Goal: Transaction & Acquisition: Purchase product/service

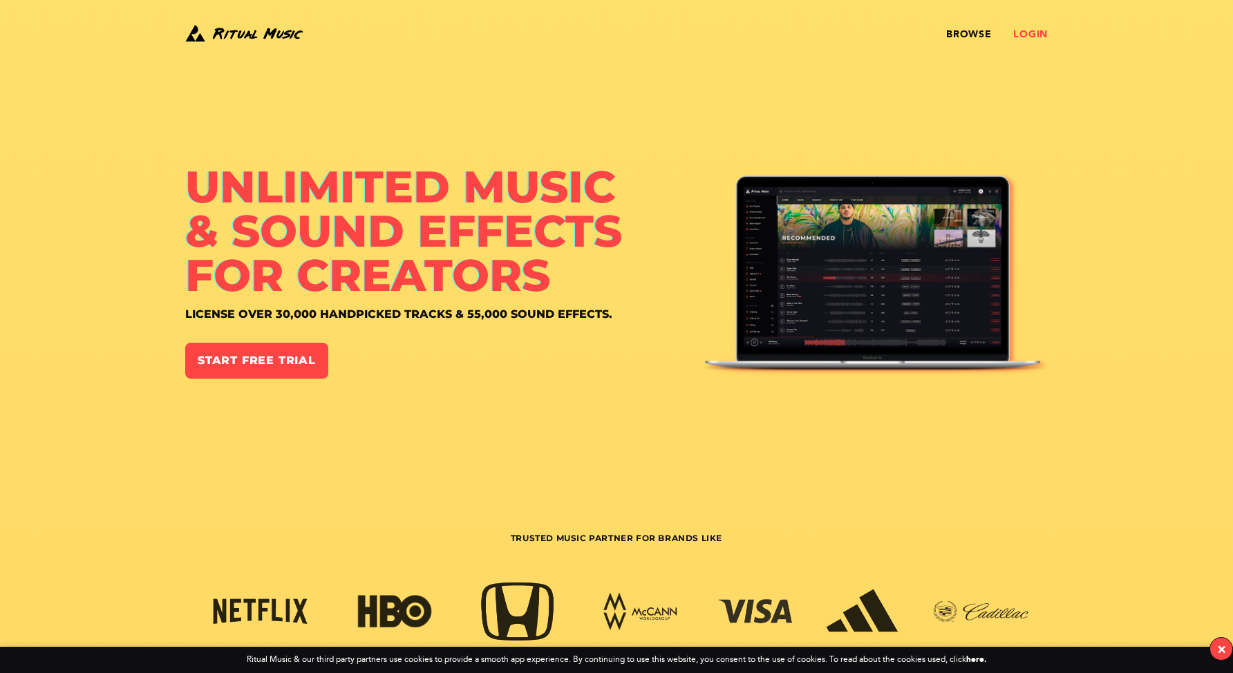
click at [1019, 37] on link "Login" at bounding box center [1030, 34] width 35 height 11
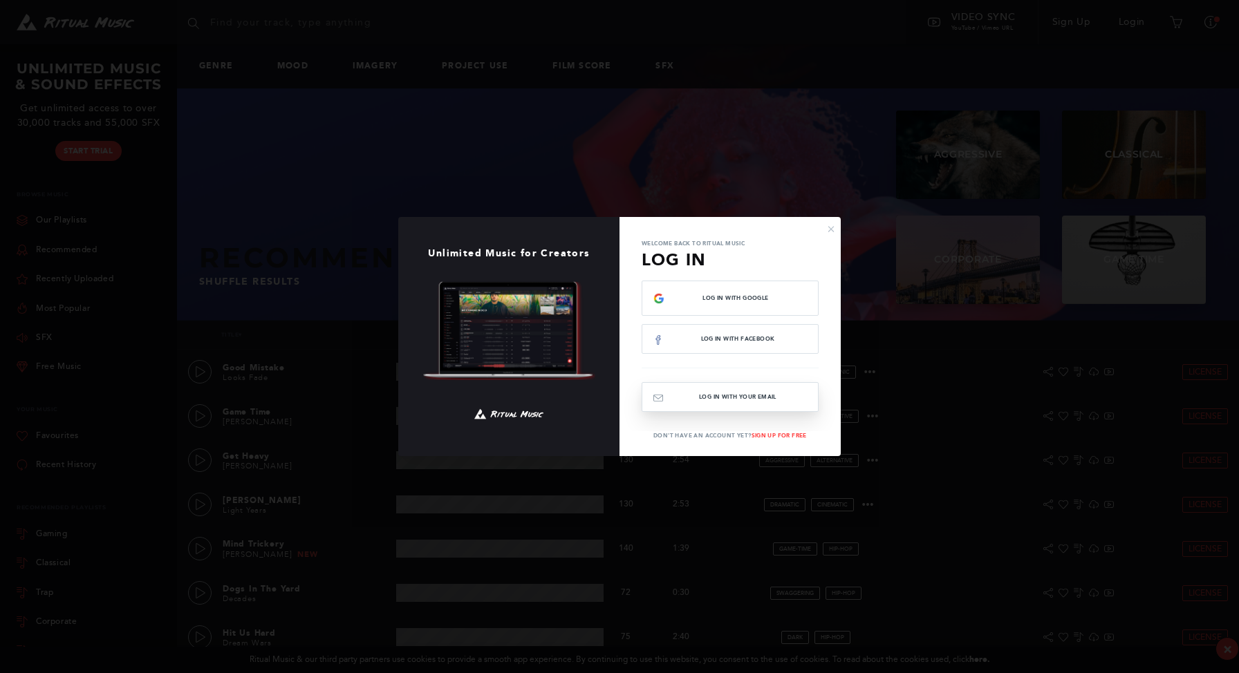
click at [766, 404] on button "Log In with your email" at bounding box center [729, 397] width 177 height 30
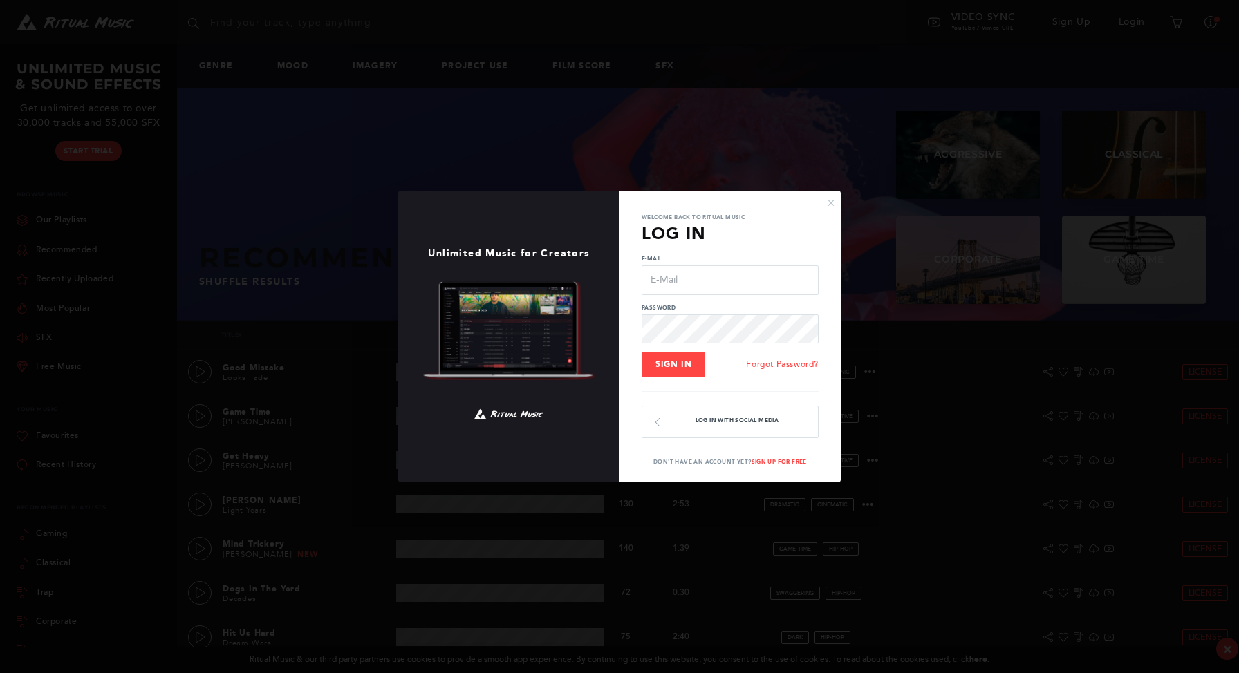
click at [714, 283] on input "E-Mail" at bounding box center [729, 279] width 177 height 29
type input "[EMAIL_ADDRESS][DOMAIN_NAME]"
click at [670, 363] on span "Sign In" at bounding box center [673, 364] width 36 height 10
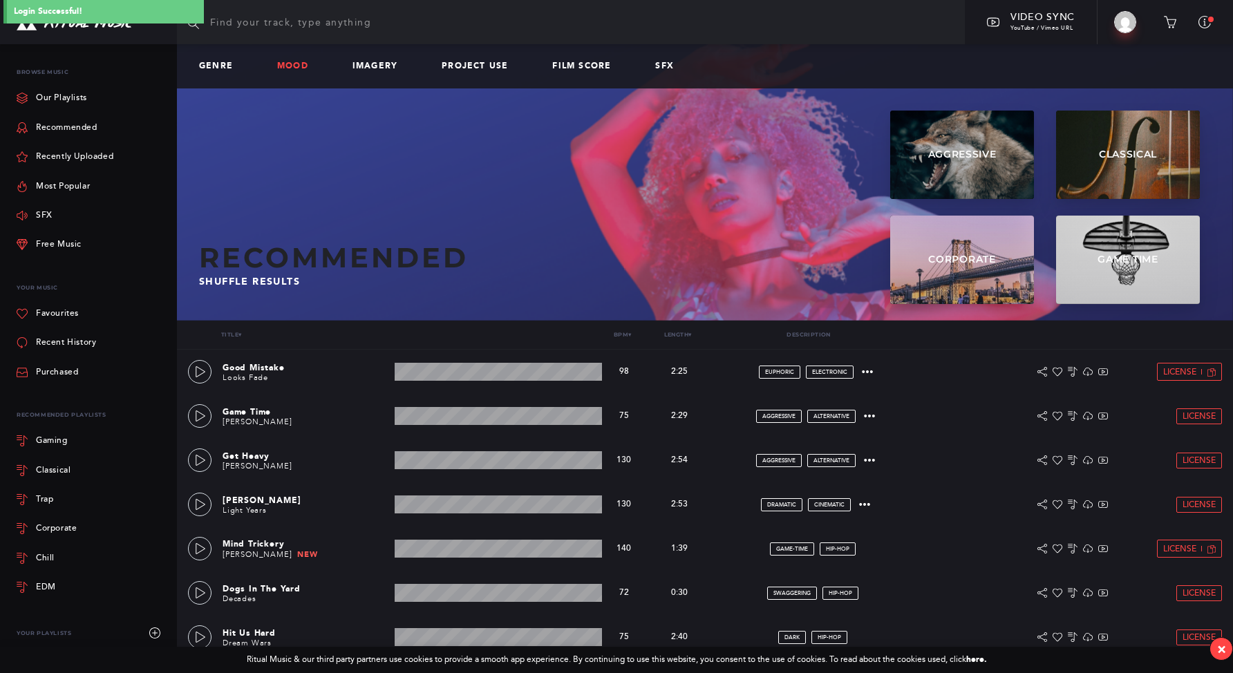
click at [293, 67] on link "Mood" at bounding box center [298, 67] width 42 height 10
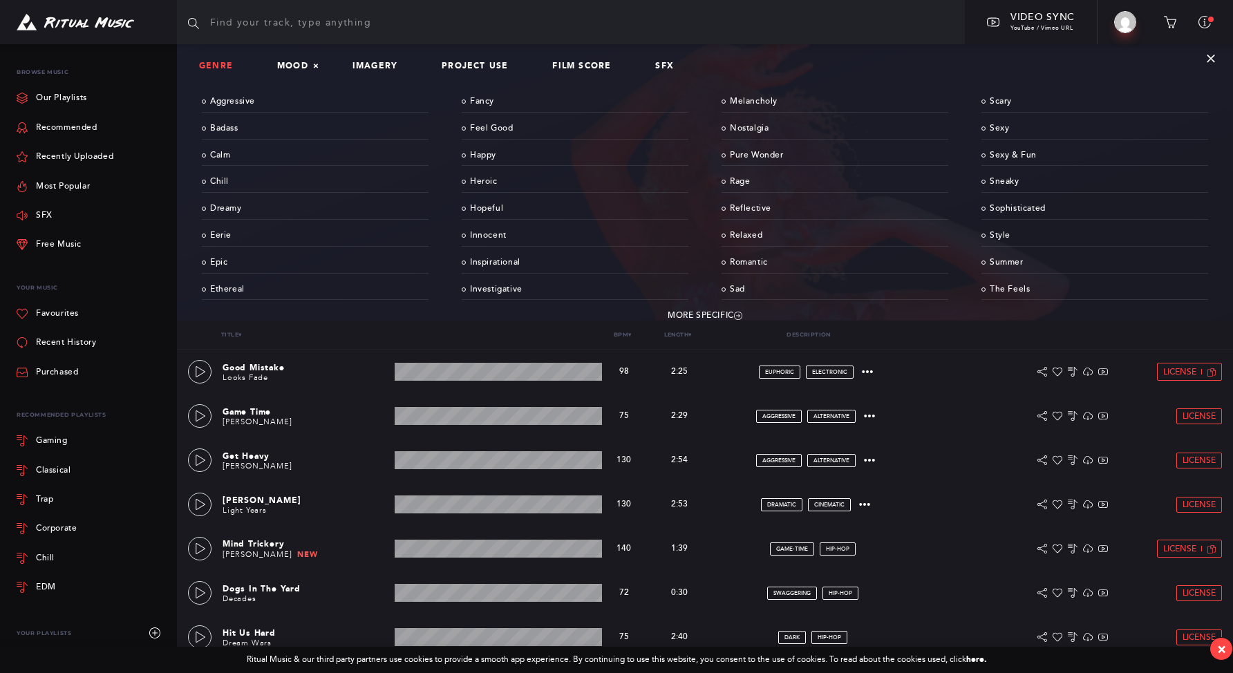
click at [206, 67] on link "Genre" at bounding box center [221, 67] width 45 height 10
click at [296, 64] on link "Mood" at bounding box center [298, 67] width 42 height 10
click at [387, 21] on input "text" at bounding box center [571, 22] width 788 height 44
type input "silly"
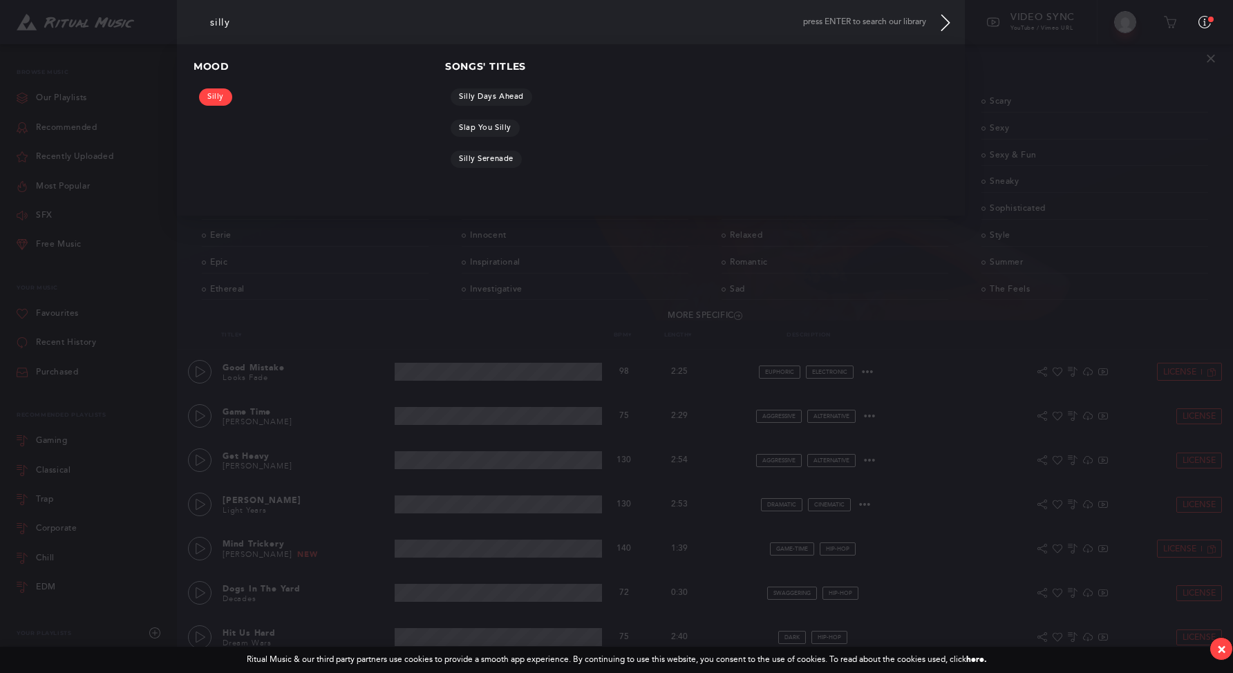
click at [209, 102] on link "Silly" at bounding box center [215, 96] width 33 height 17
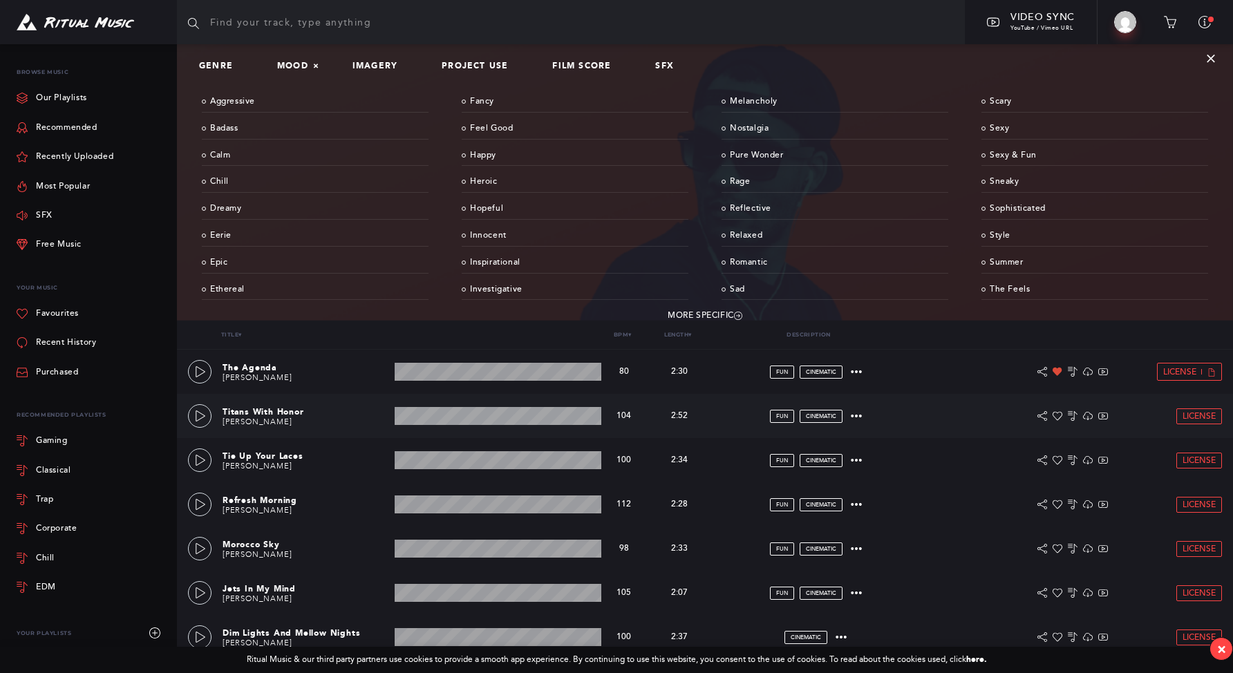
click at [193, 426] on div "Titans With Honor Tyzo Bloom 2:52 min 104 bpm 104 bpm 2:52 min fun cinematic Li…" at bounding box center [705, 416] width 1034 height 44
click at [198, 423] on link at bounding box center [200, 416] width 24 height 24
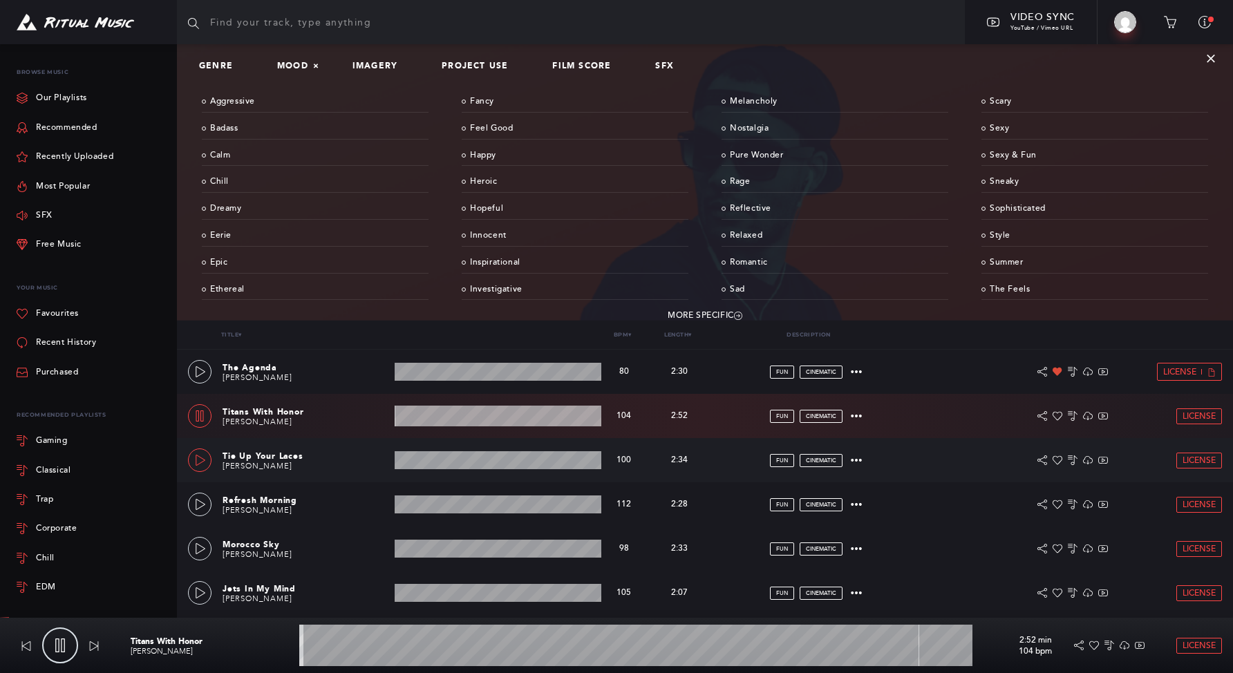
click at [204, 461] on icon at bounding box center [200, 460] width 11 height 11
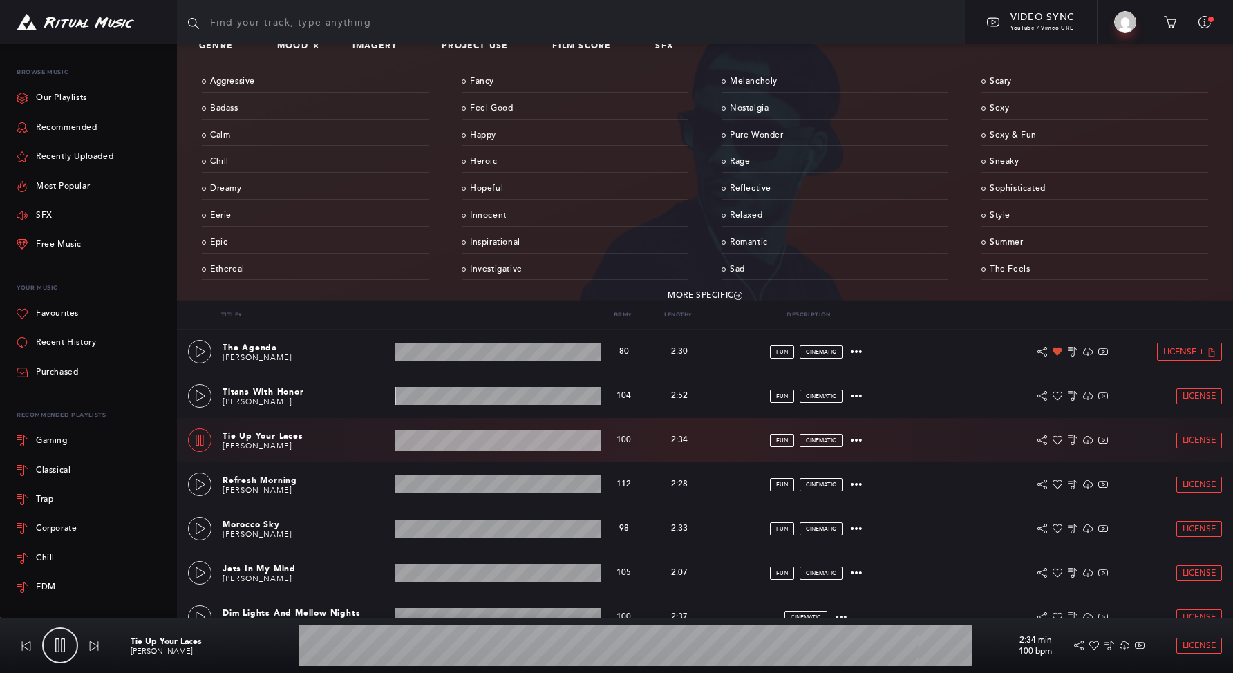
scroll to position [30, 0]
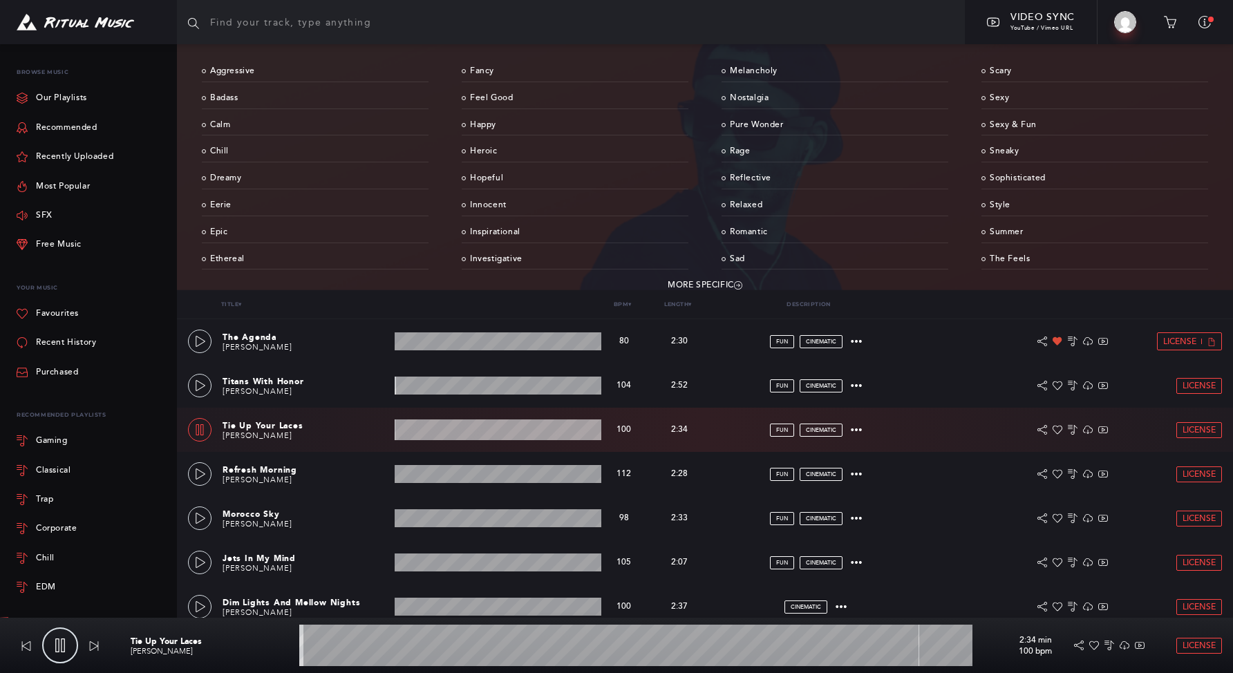
click at [457, 422] on wave at bounding box center [498, 430] width 207 height 21
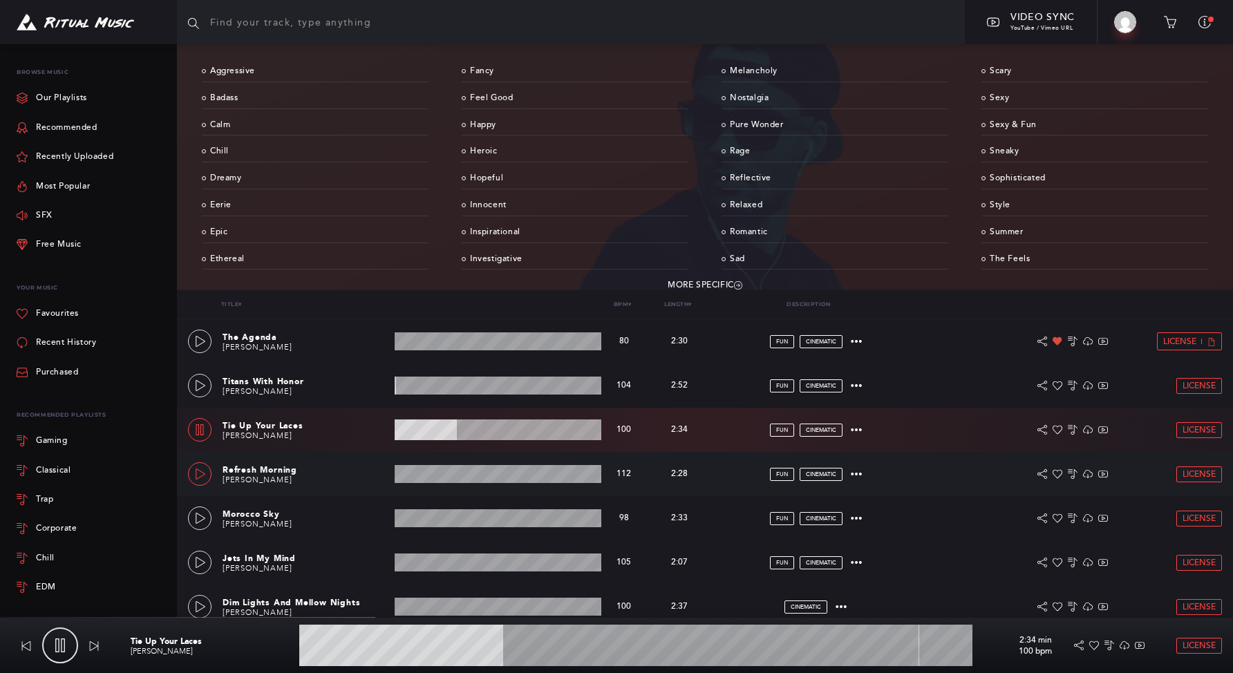
click at [188, 476] on link at bounding box center [200, 474] width 24 height 24
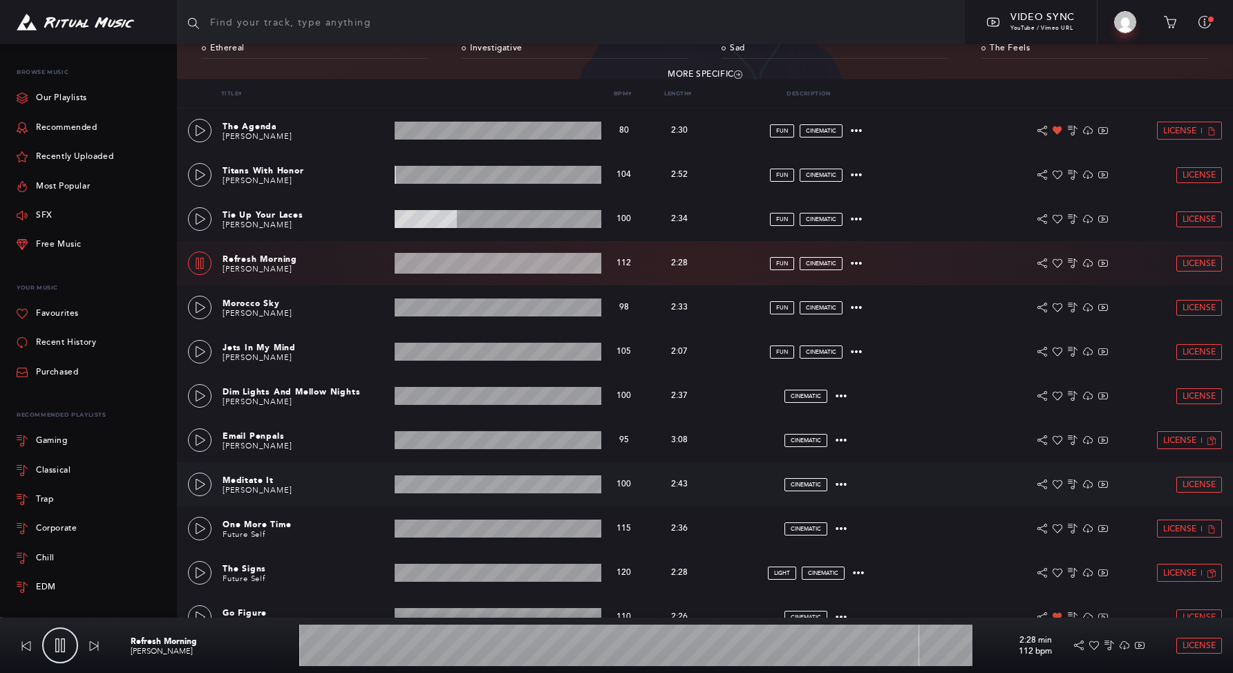
scroll to position [242, 0]
click at [441, 271] on wave at bounding box center [498, 262] width 207 height 21
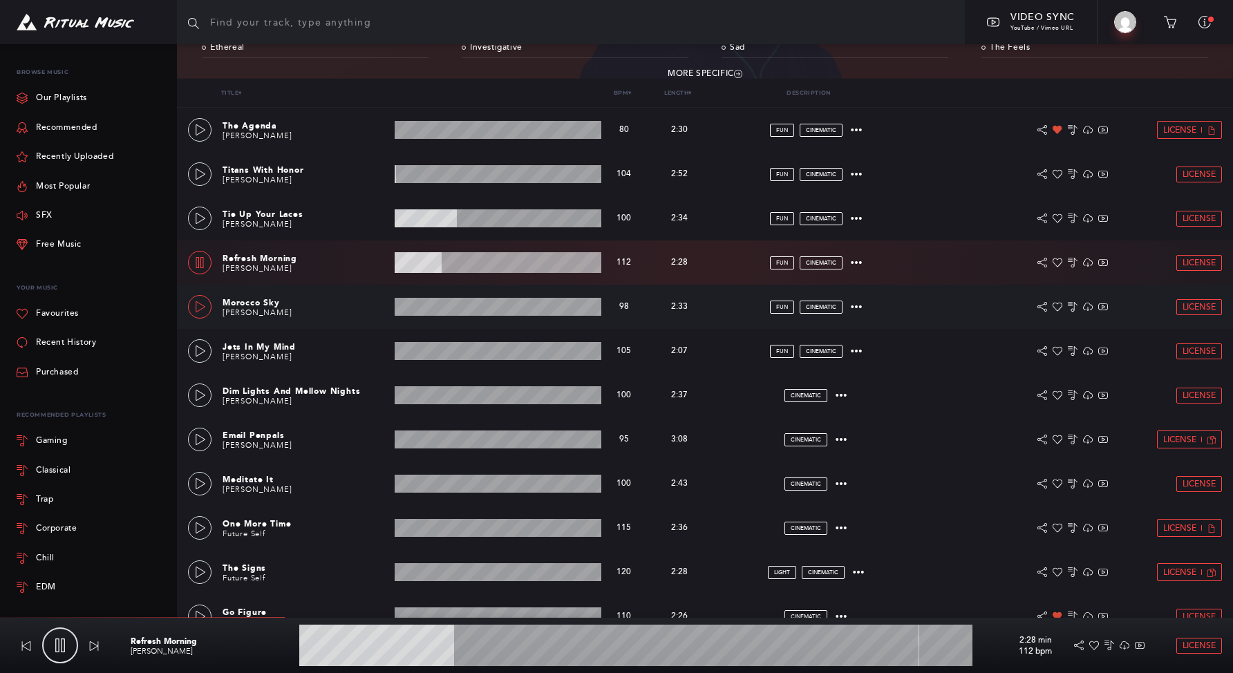
click at [202, 311] on icon at bounding box center [200, 306] width 11 height 11
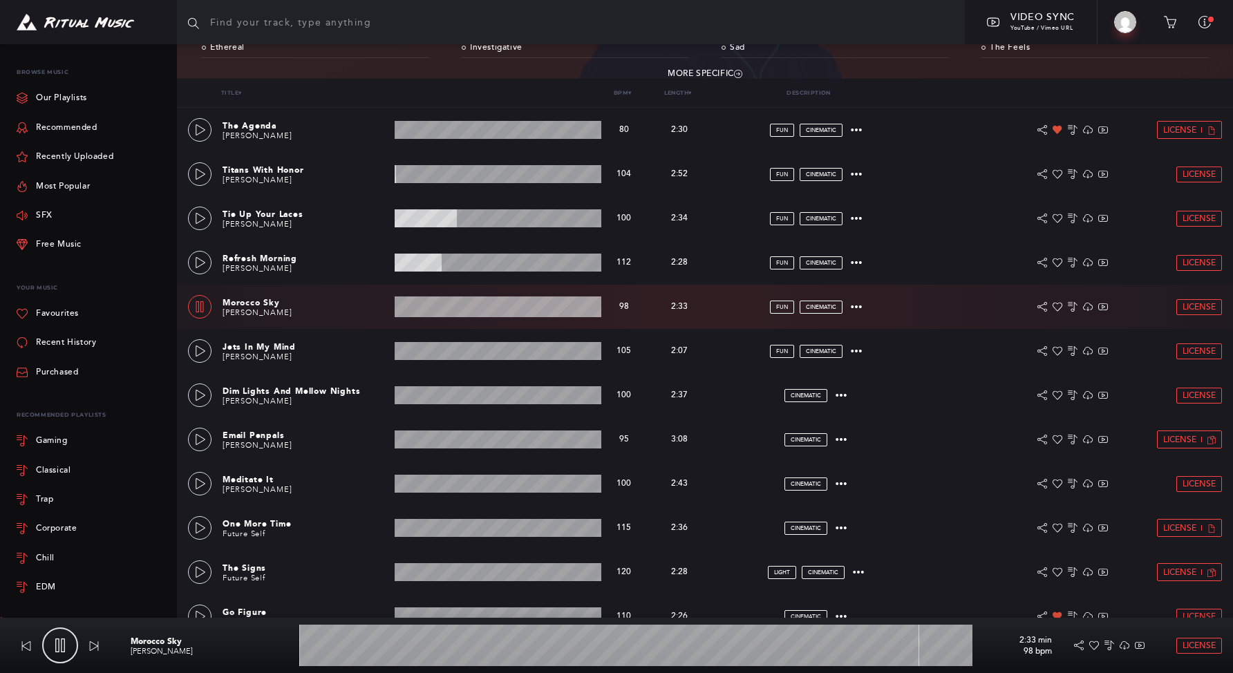
click at [437, 306] on wave at bounding box center [498, 307] width 207 height 21
click at [197, 359] on link at bounding box center [200, 351] width 24 height 24
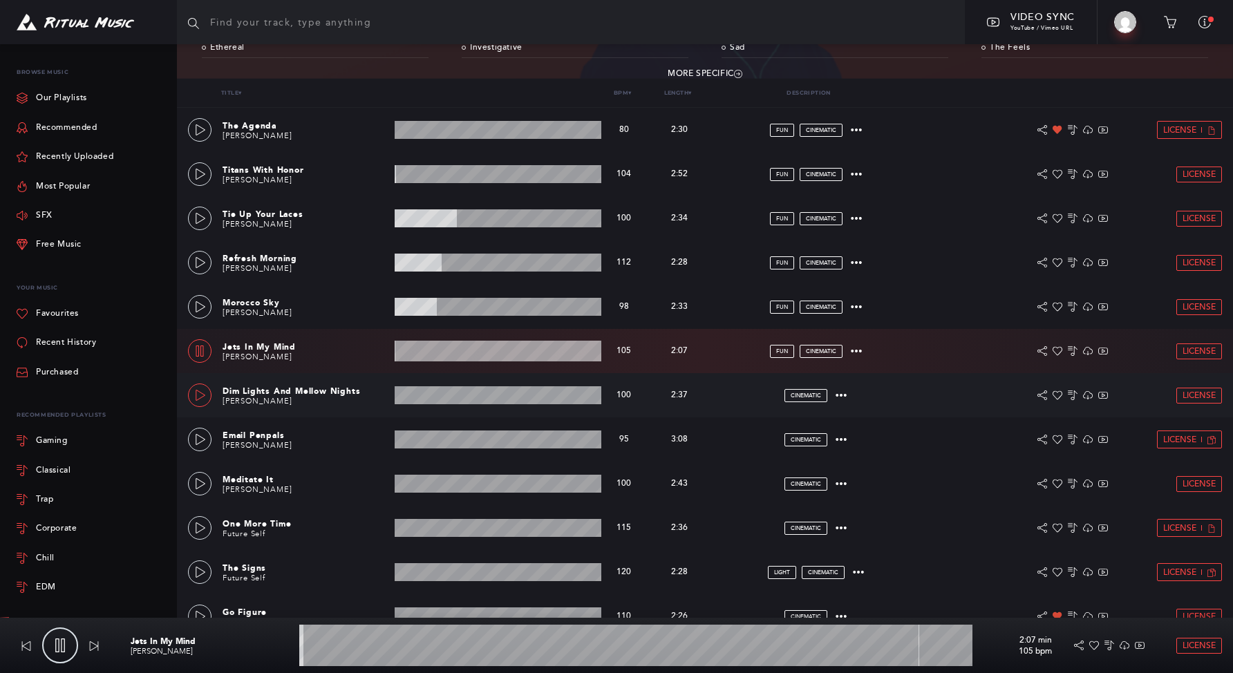
click at [207, 403] on link at bounding box center [200, 396] width 24 height 24
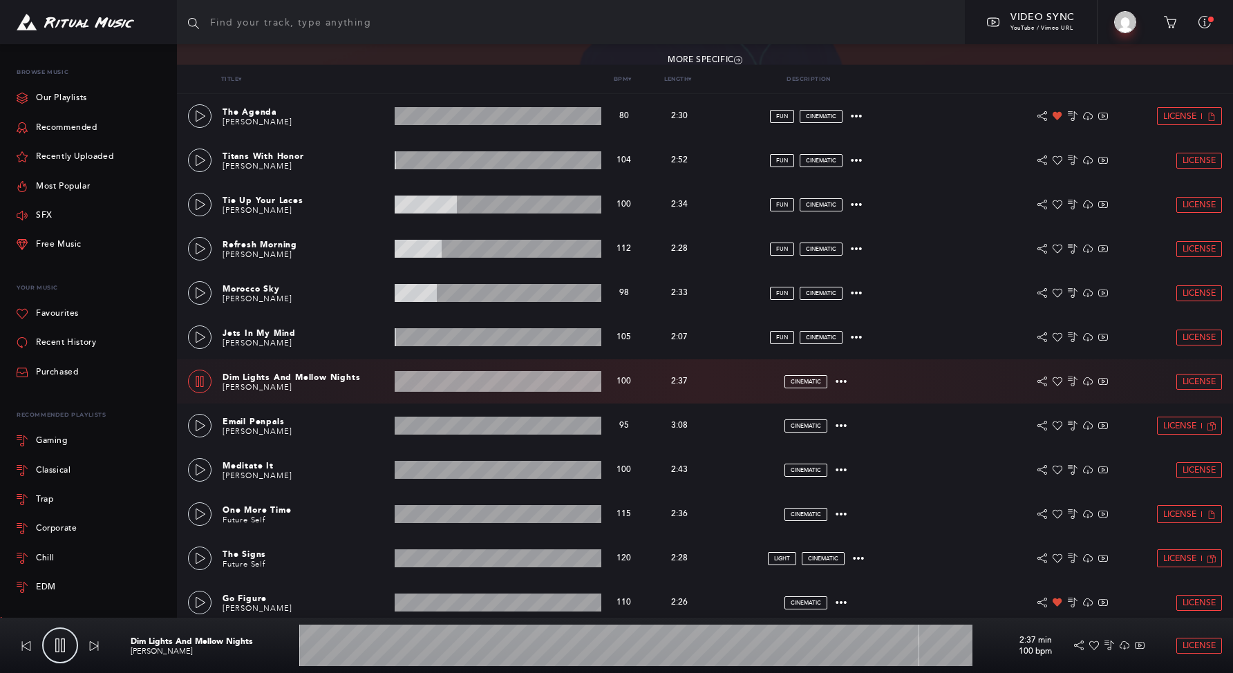
scroll to position [257, 0]
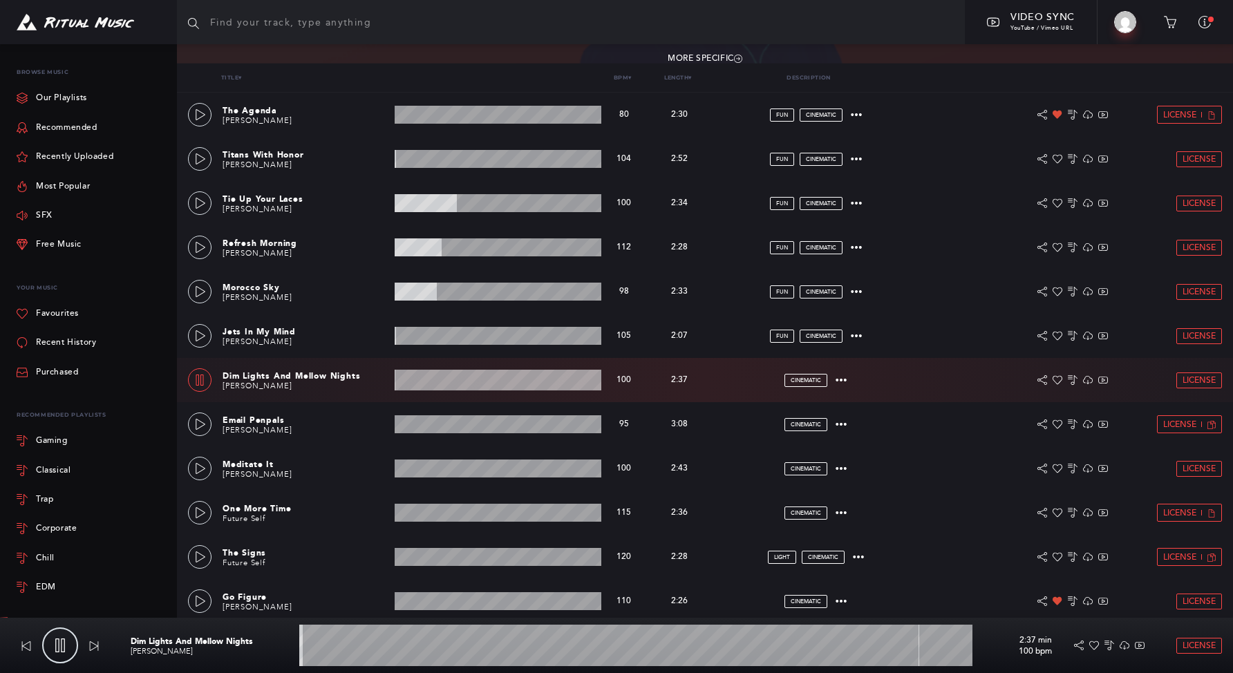
click at [455, 378] on wave at bounding box center [498, 380] width 207 height 21
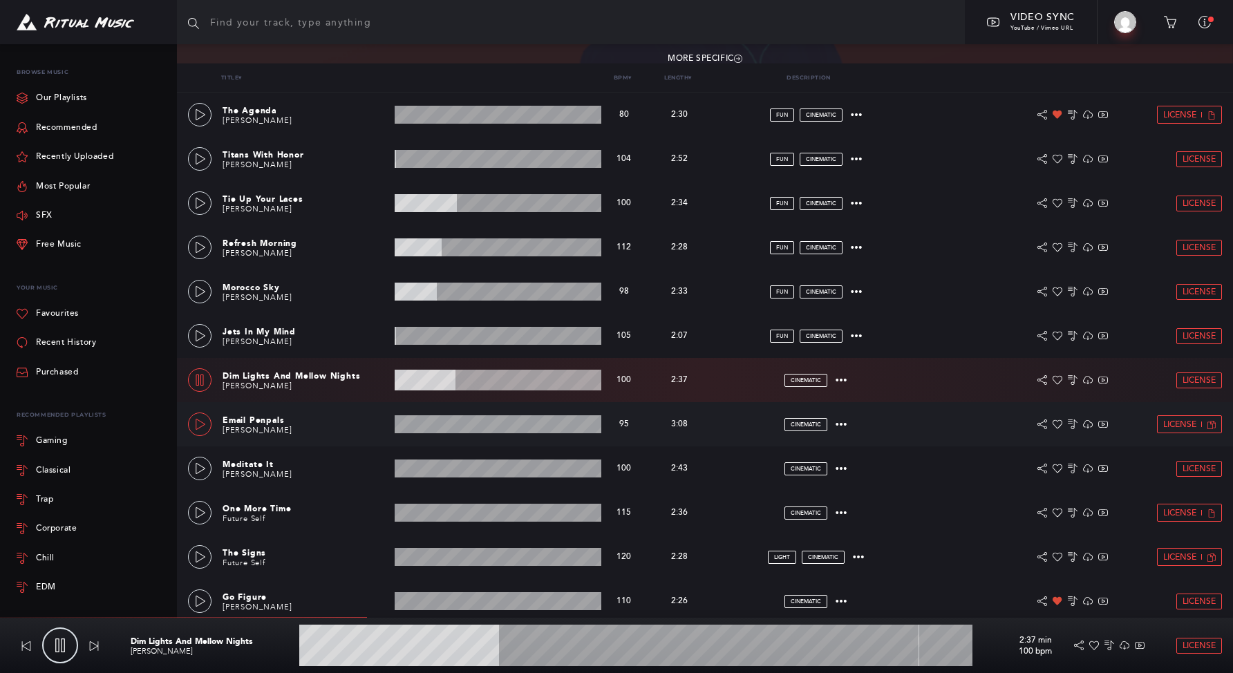
click at [206, 424] on link at bounding box center [200, 425] width 24 height 24
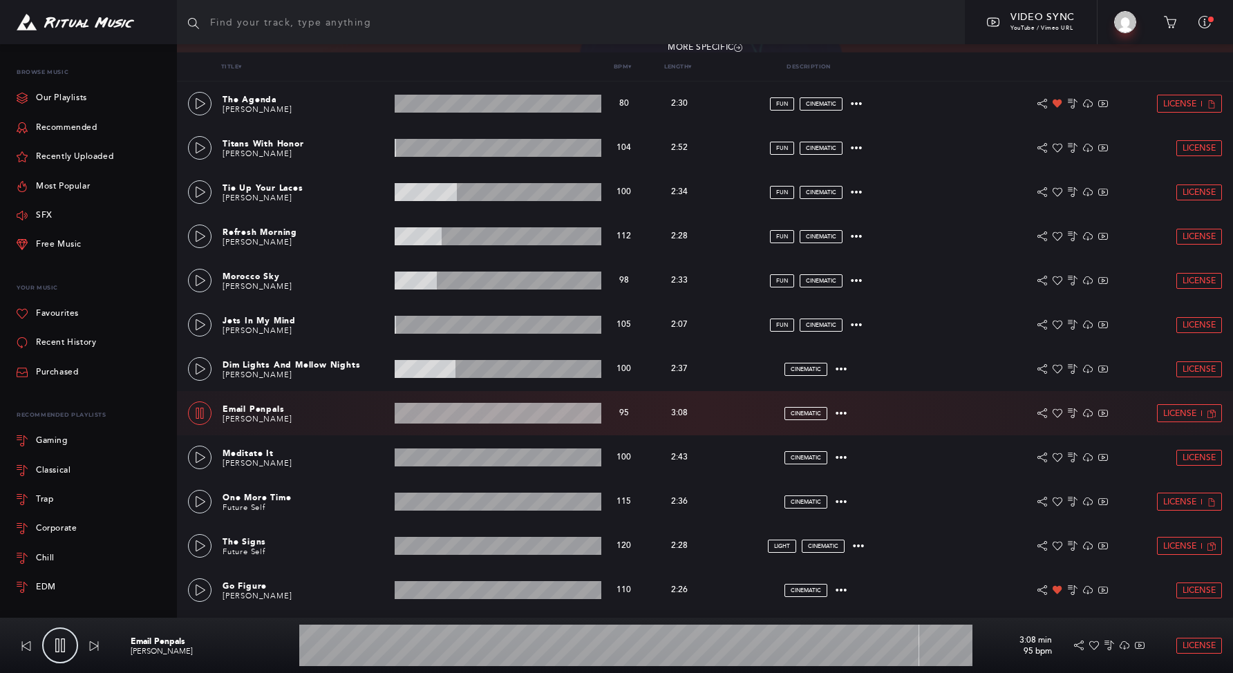
scroll to position [283, 0]
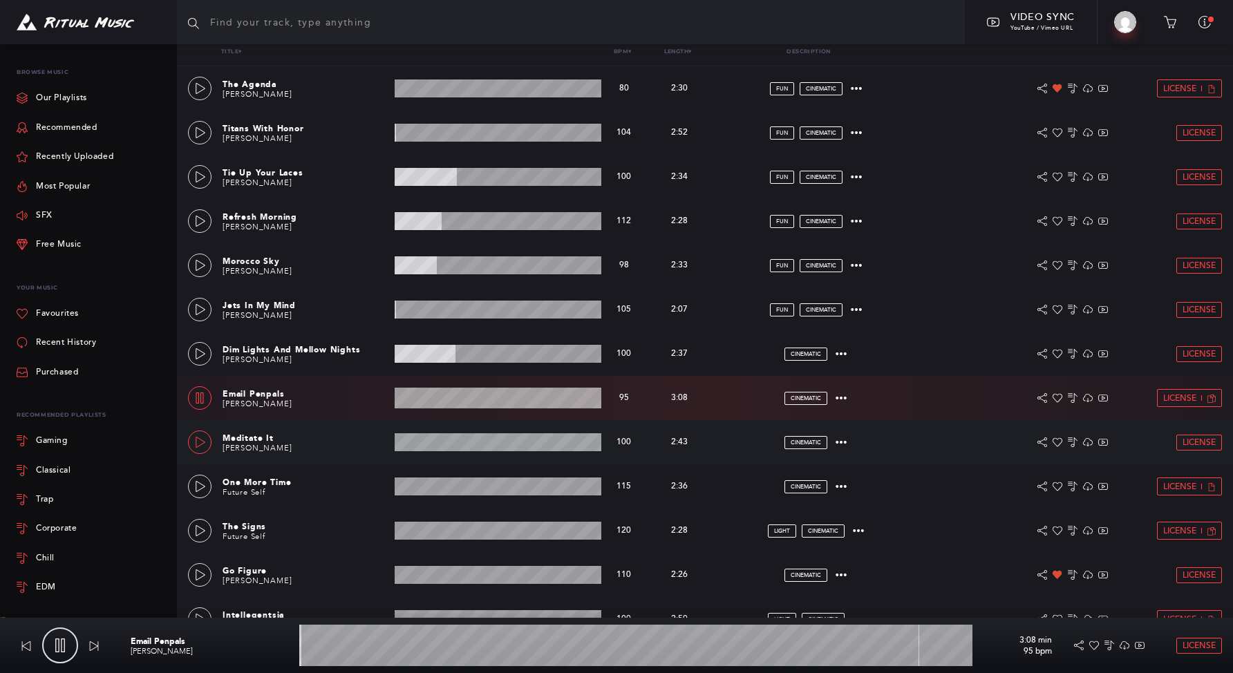
click at [200, 444] on icon at bounding box center [201, 442] width 10 height 11
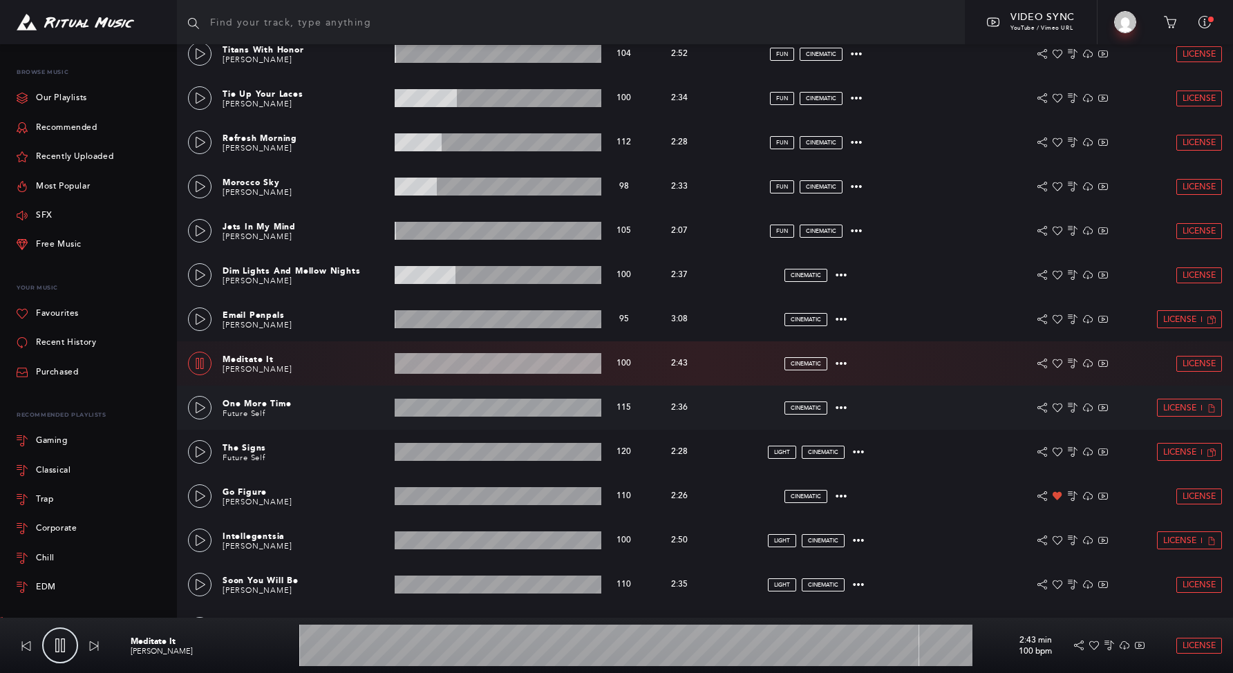
scroll to position [368, 0]
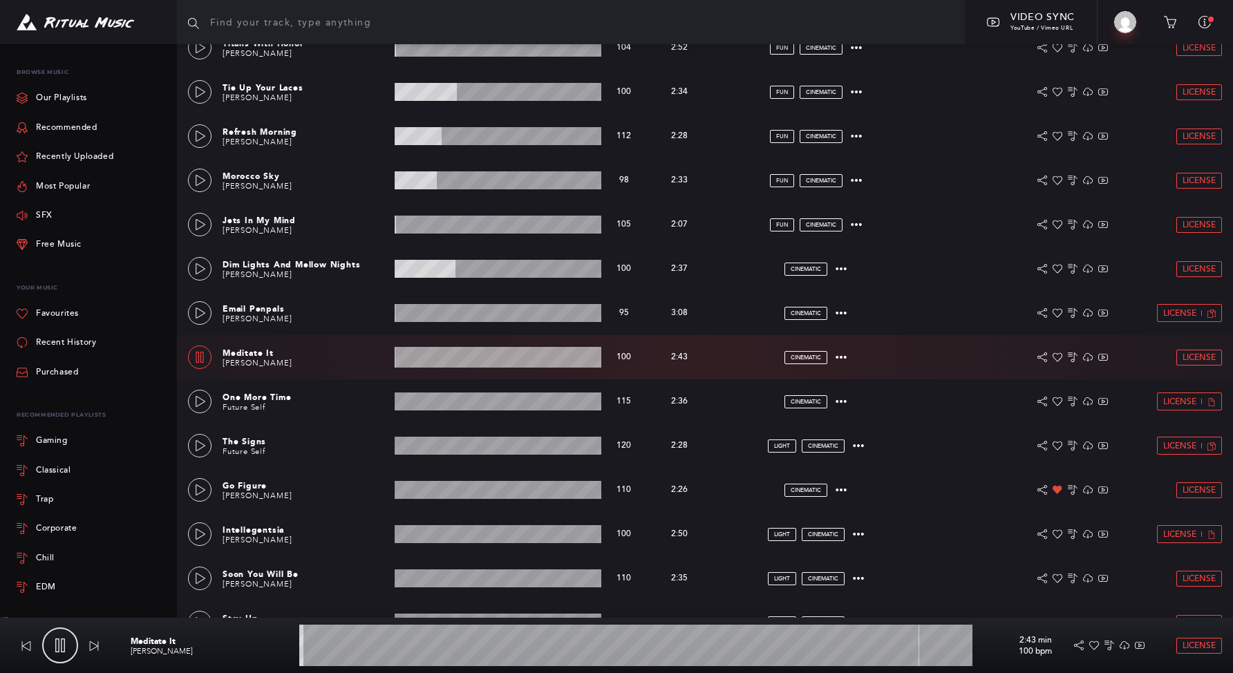
click at [430, 357] on wave at bounding box center [498, 357] width 207 height 21
click at [462, 363] on wave at bounding box center [498, 357] width 207 height 21
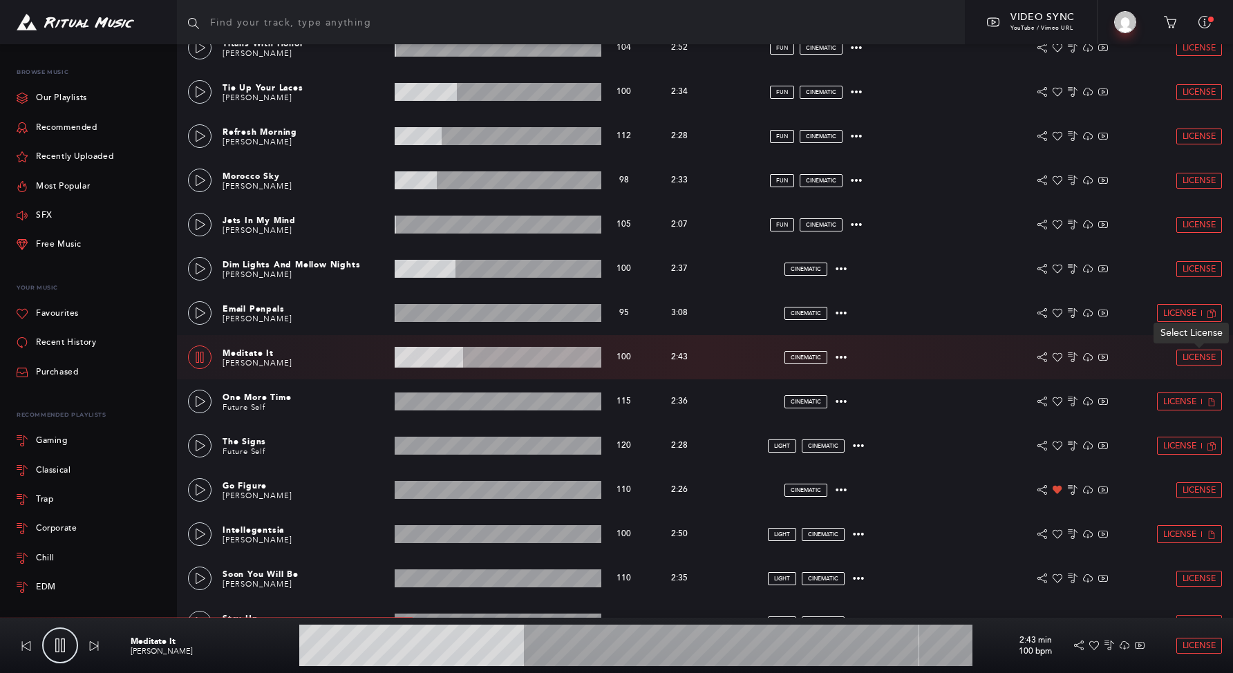
type input "33.55"
click at [1058, 361] on icon at bounding box center [1058, 357] width 10 height 9
click at [1194, 361] on span "License" at bounding box center [1199, 357] width 33 height 9
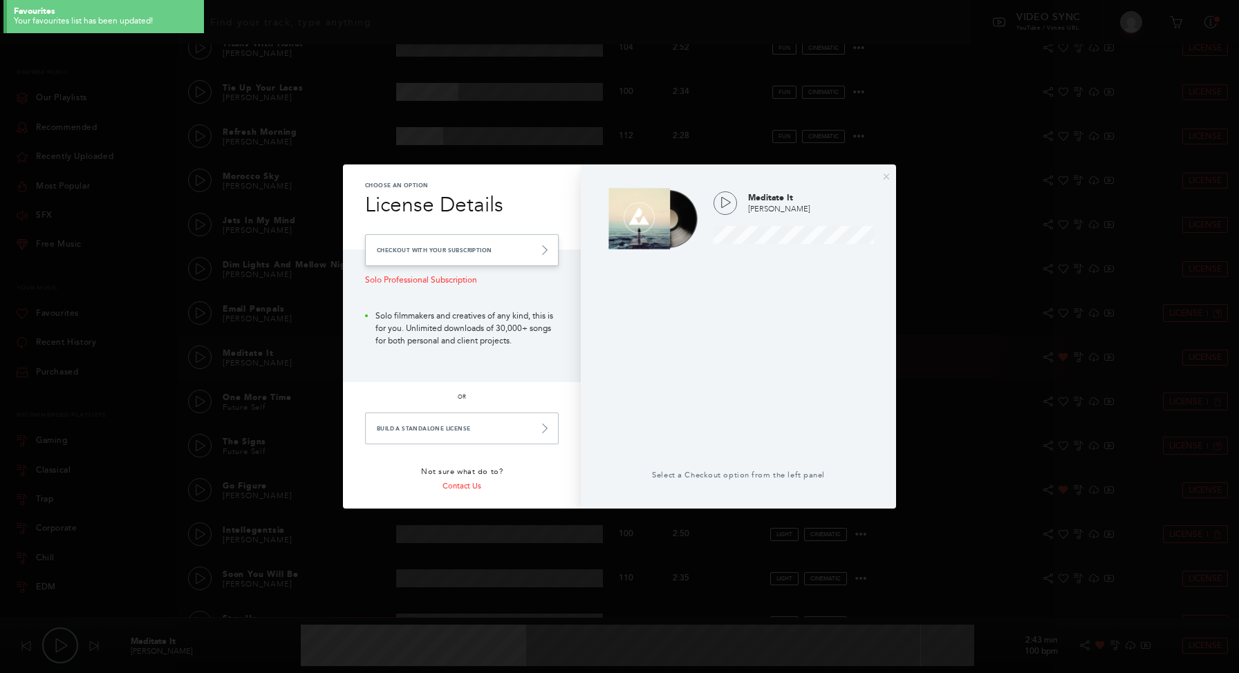
click at [475, 260] on link "Checkout with your Subscription" at bounding box center [462, 250] width 194 height 32
click at [509, 252] on link "Checkout with your Subscription" at bounding box center [462, 250] width 194 height 32
click at [506, 250] on link "Checkout with your Subscription" at bounding box center [462, 250] width 194 height 32
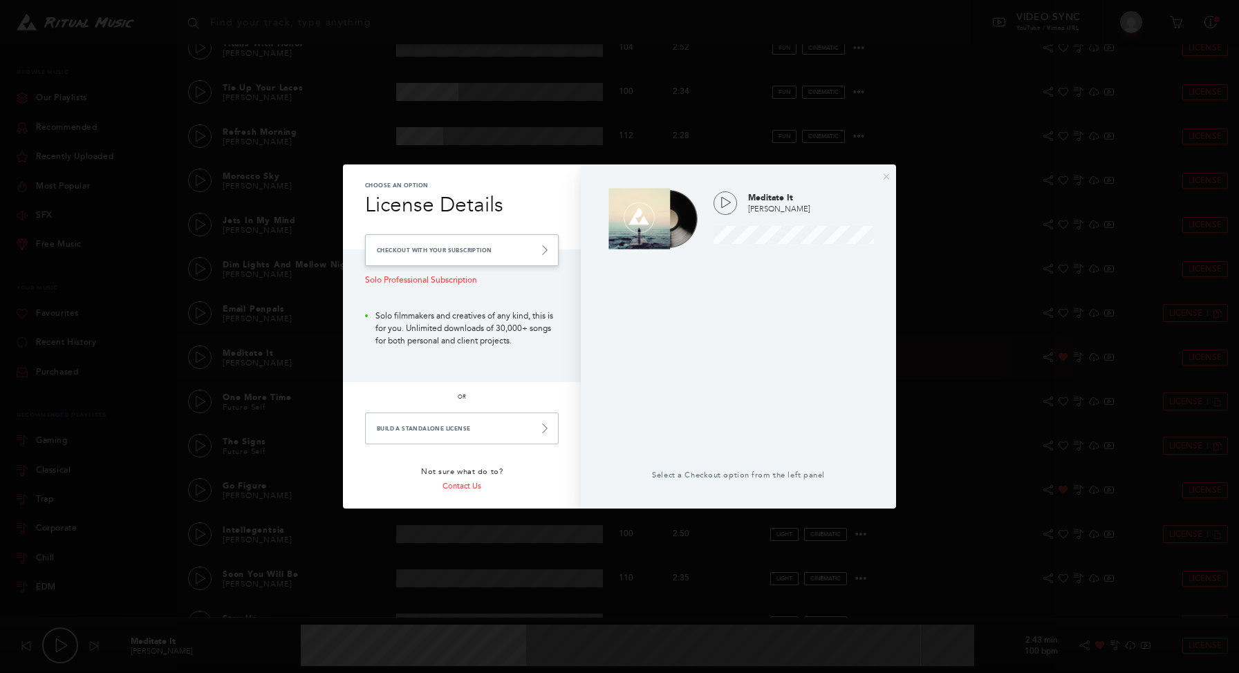
click at [506, 250] on link "Checkout with your Subscription" at bounding box center [462, 250] width 194 height 32
click at [487, 247] on link "Checkout with your Subscription" at bounding box center [462, 250] width 194 height 32
click at [487, 248] on link "Checkout with your Subscription" at bounding box center [462, 250] width 194 height 32
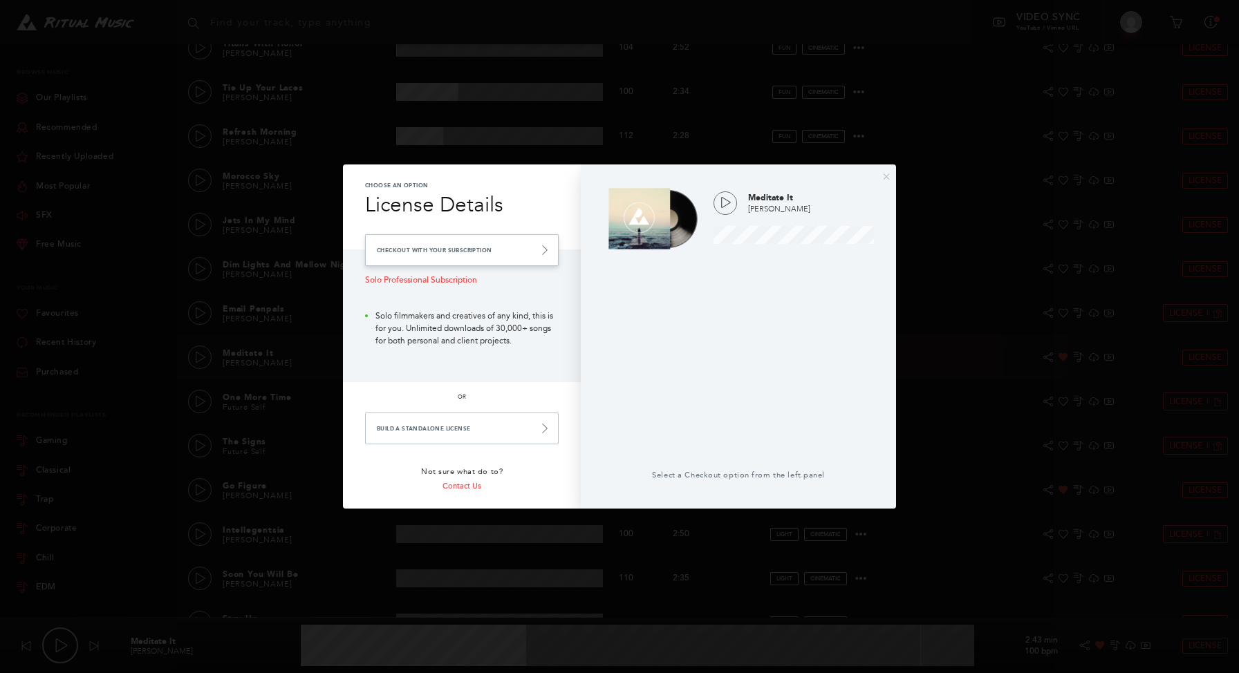
click at [487, 247] on link "Checkout with your Subscription" at bounding box center [462, 250] width 194 height 32
click at [548, 246] on icon at bounding box center [545, 250] width 10 height 10
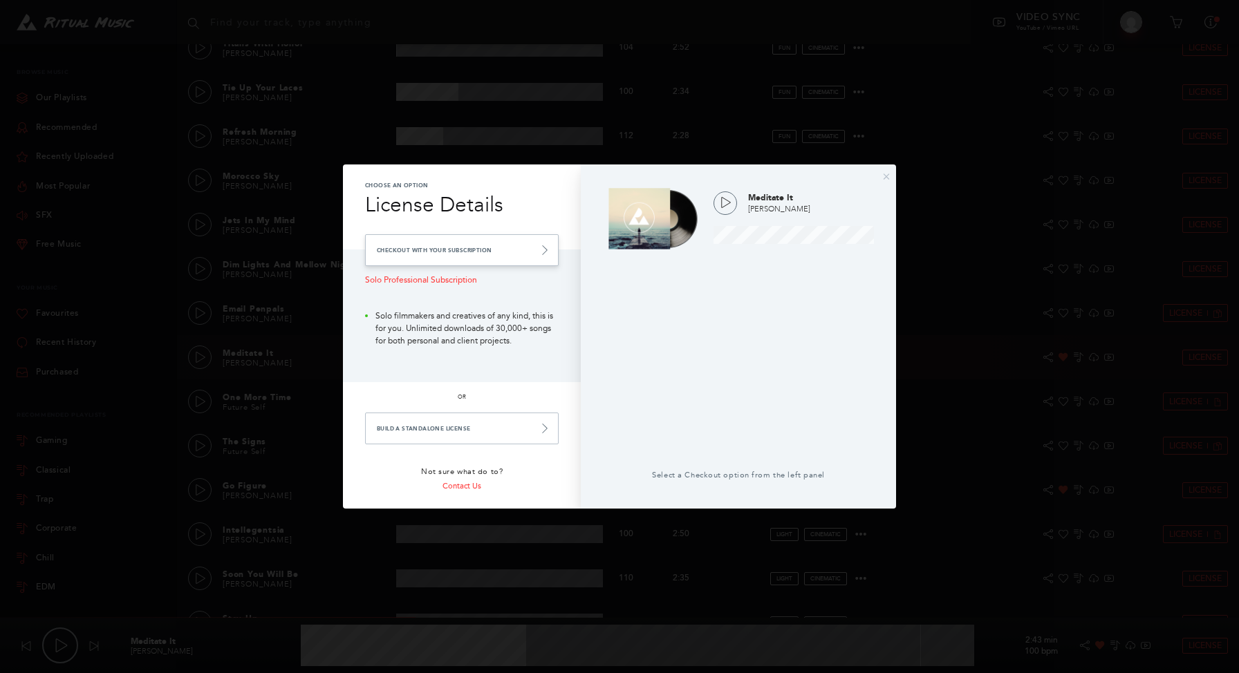
click at [548, 245] on icon at bounding box center [545, 250] width 10 height 10
click at [549, 245] on icon at bounding box center [545, 250] width 10 height 10
click at [545, 248] on icon at bounding box center [545, 250] width 10 height 10
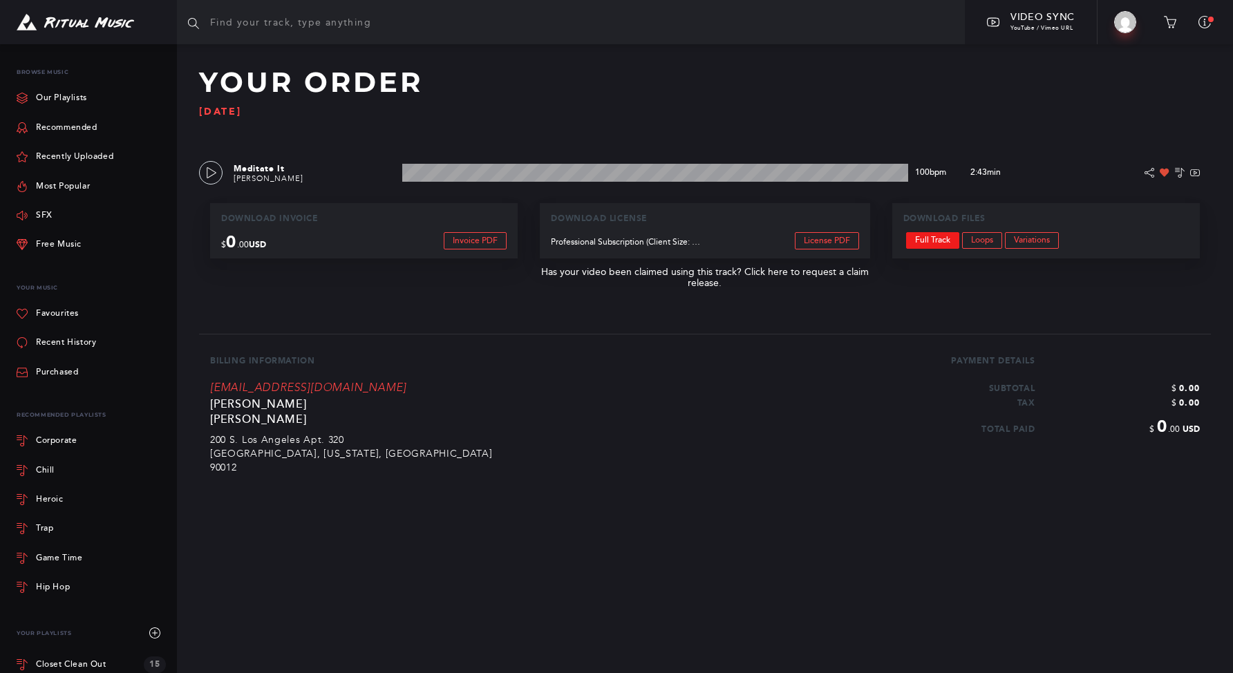
click at [929, 241] on link "Full Track" at bounding box center [932, 240] width 53 height 17
click at [385, 23] on input "text" at bounding box center [571, 22] width 788 height 44
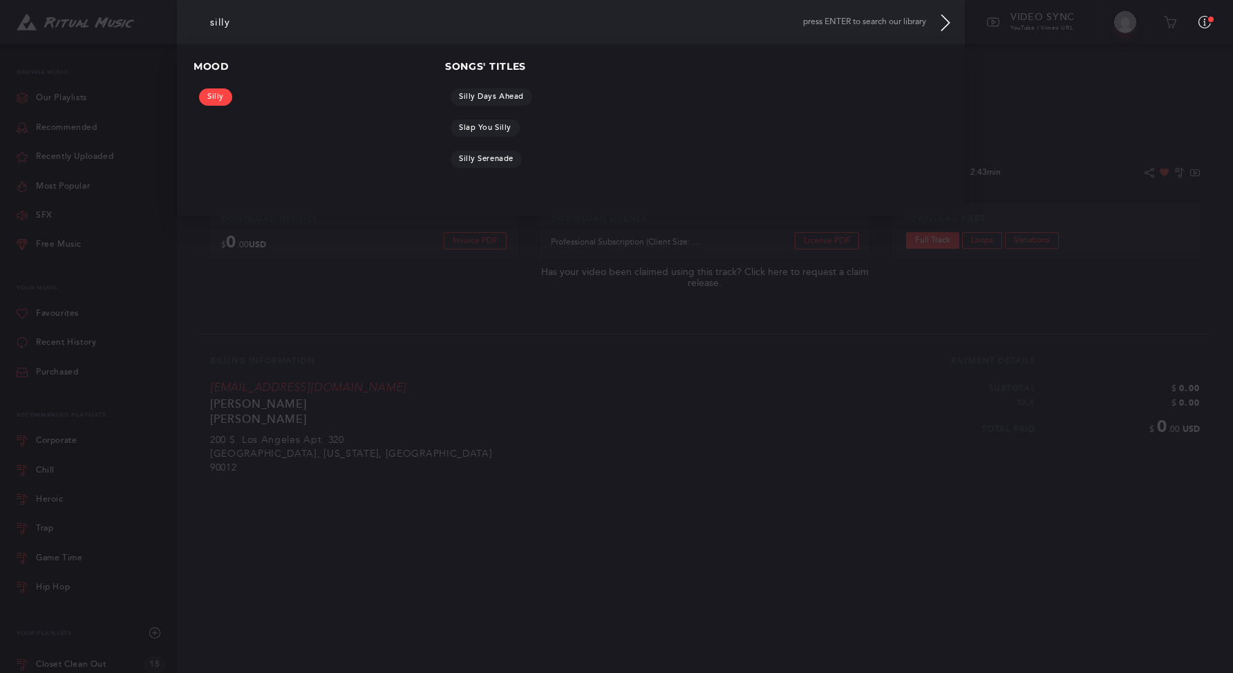
type input "silly"
click at [219, 98] on link "Silly" at bounding box center [215, 96] width 33 height 17
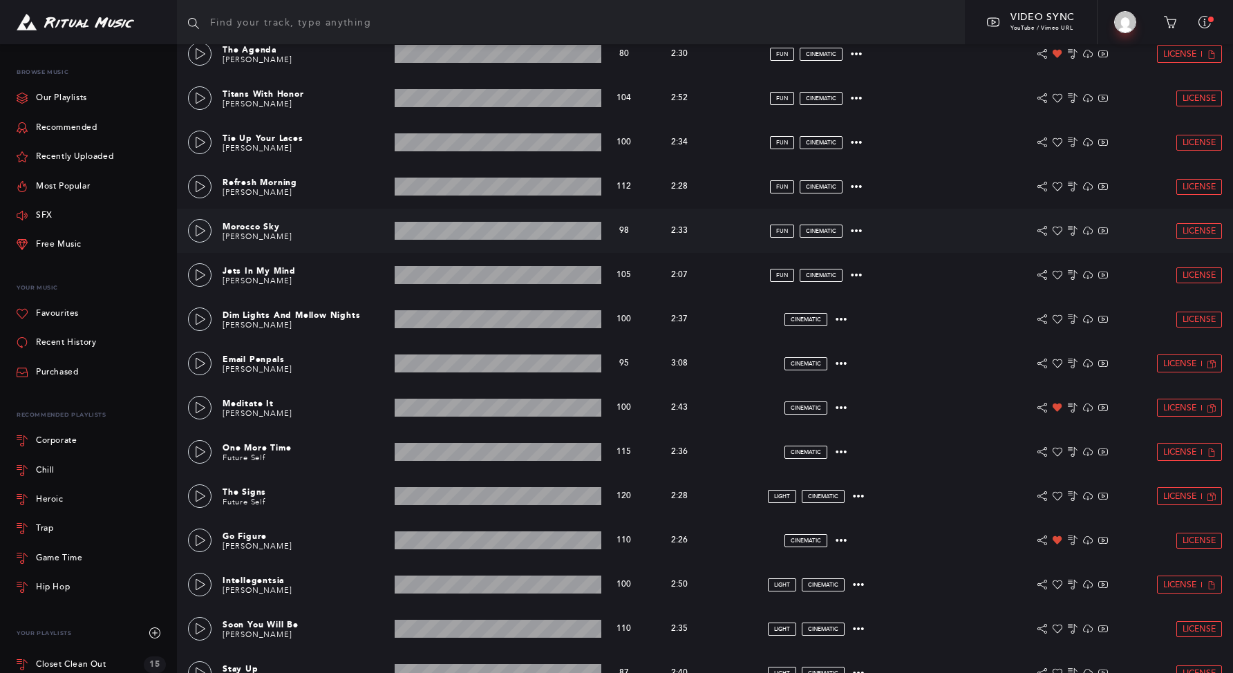
scroll to position [318, 0]
click at [192, 453] on link at bounding box center [200, 452] width 24 height 24
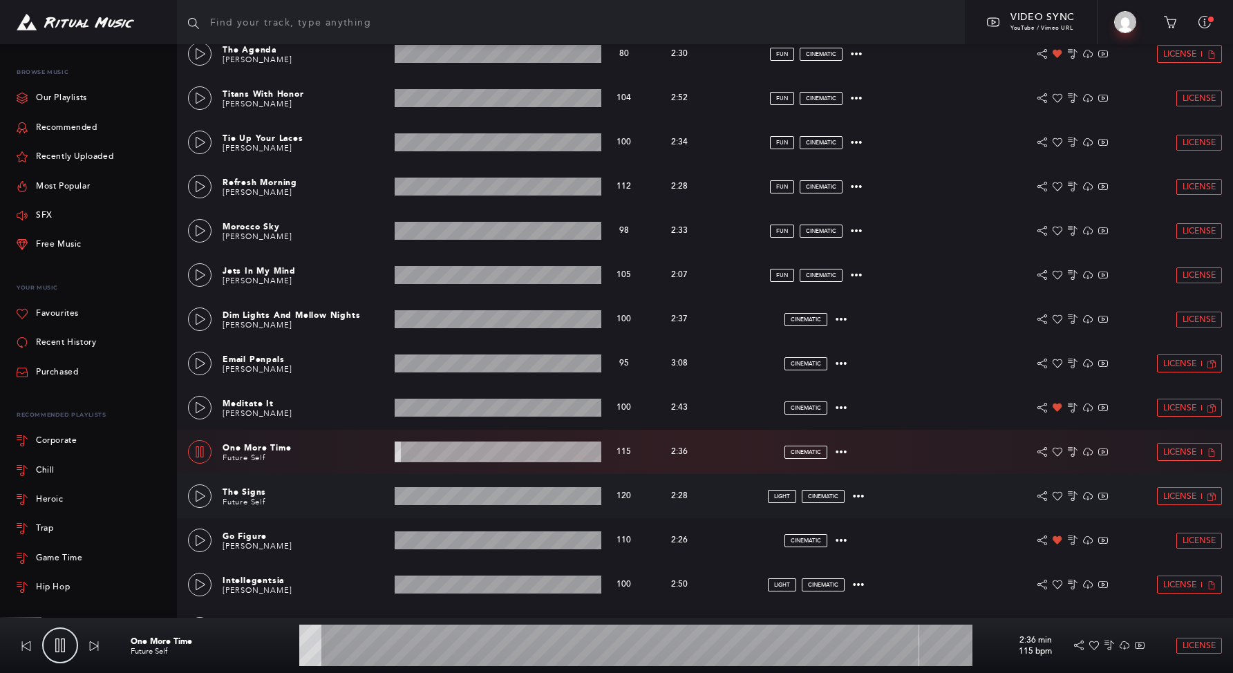
click at [212, 502] on div "The Signs Future Self 2:28 min 120 bpm 120 bpm 2:28 min light cinematic License" at bounding box center [705, 496] width 1034 height 44
click at [207, 502] on link at bounding box center [200, 497] width 24 height 24
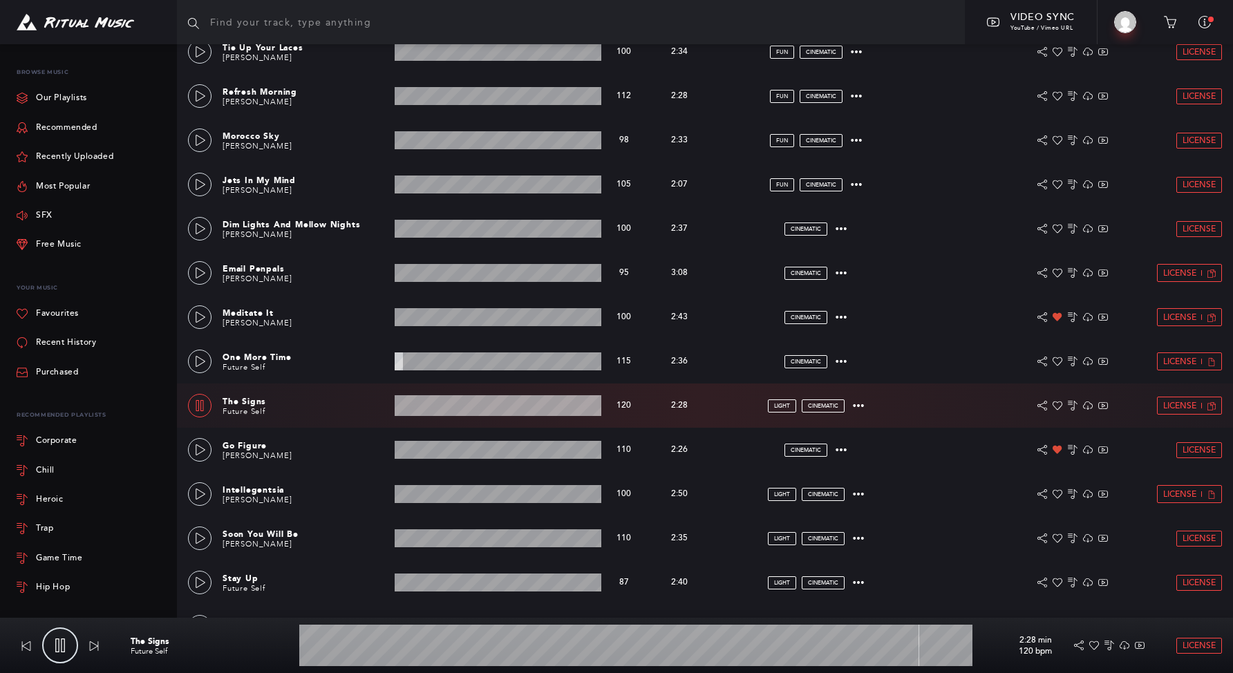
scroll to position [435, 0]
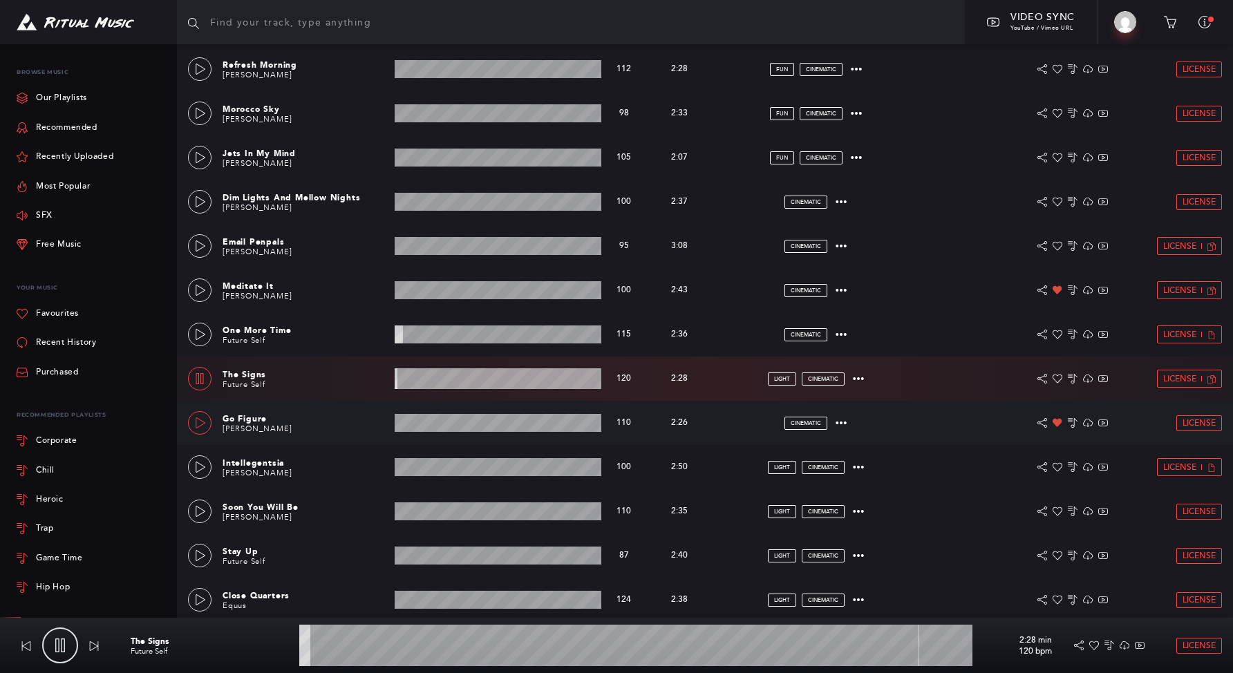
click at [194, 429] on link at bounding box center [200, 423] width 24 height 24
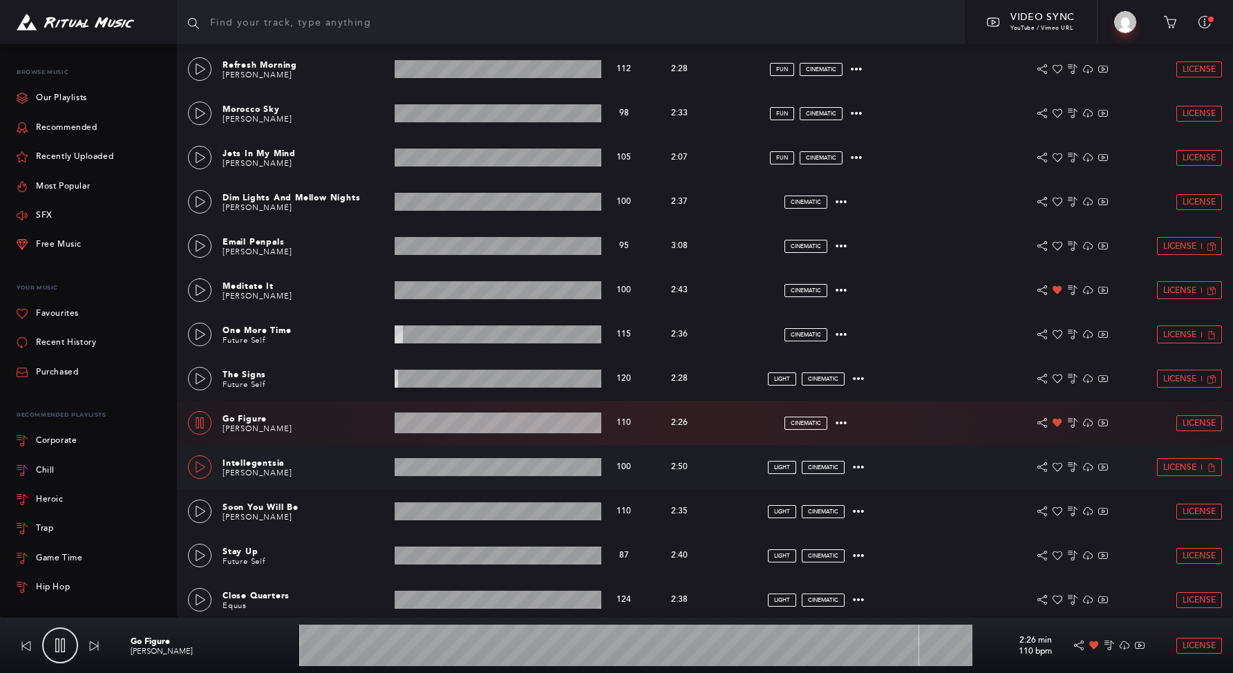
click at [198, 469] on icon at bounding box center [200, 467] width 11 height 11
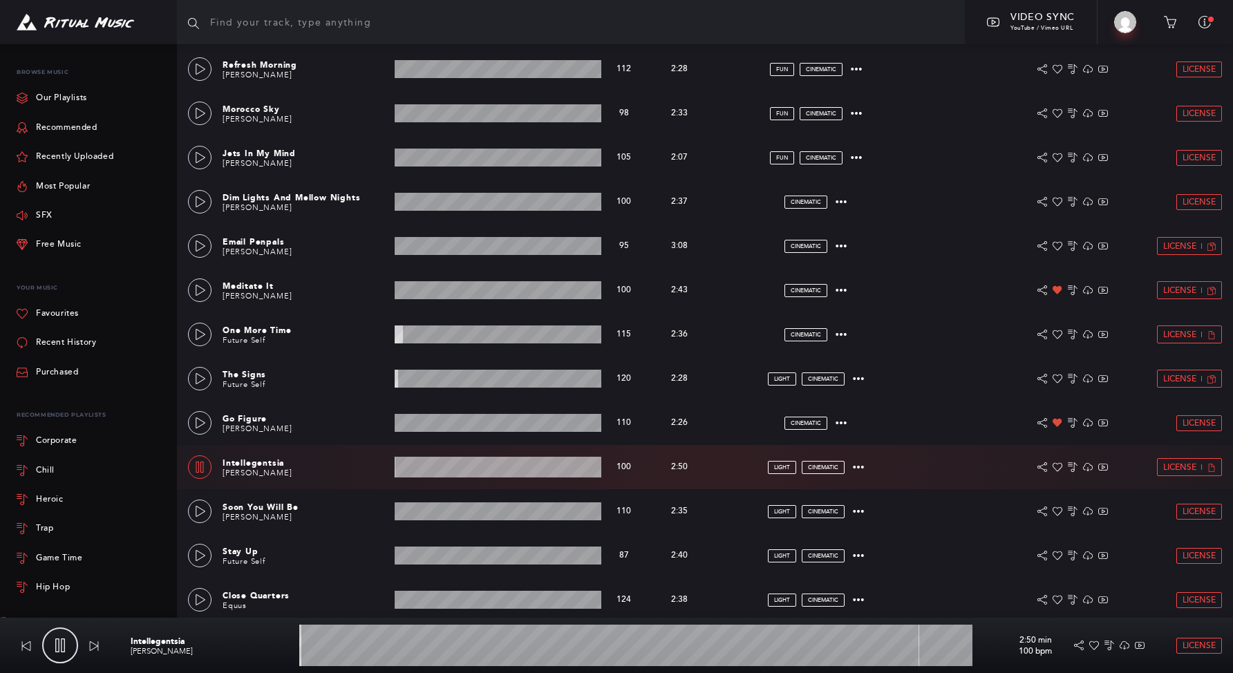
click at [435, 470] on wave at bounding box center [498, 467] width 207 height 21
click at [1058, 472] on div at bounding box center [1058, 467] width 10 height 11
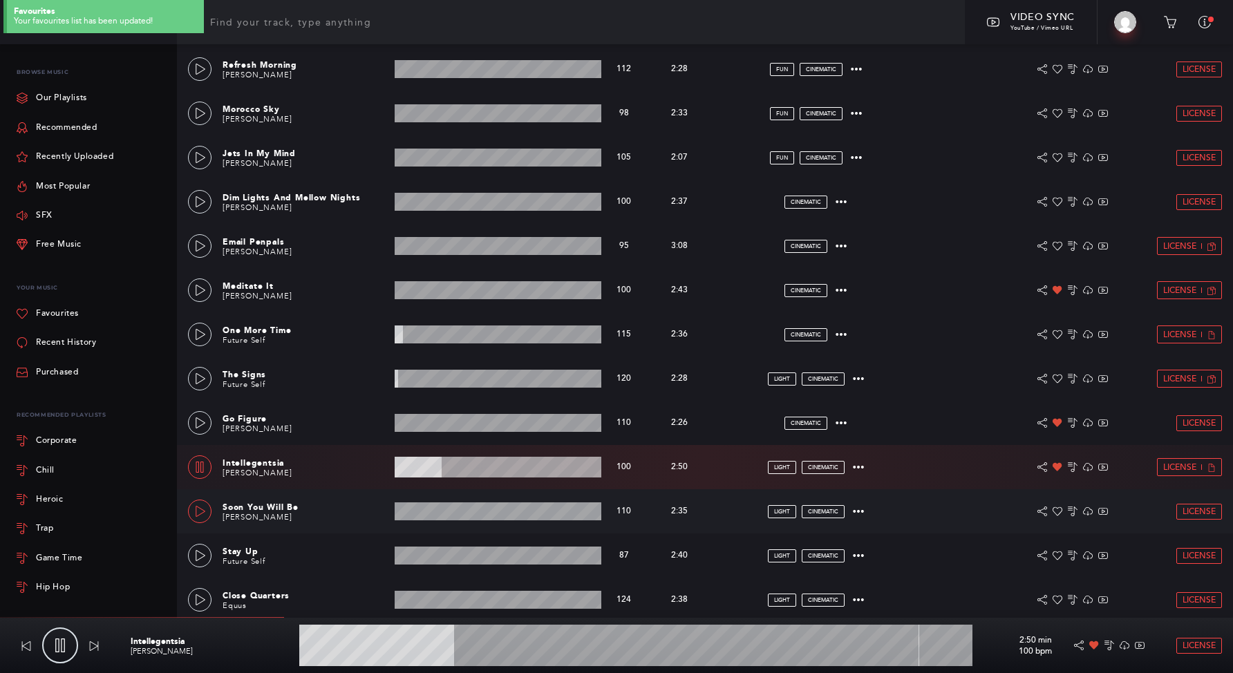
click at [201, 510] on icon at bounding box center [200, 511] width 11 height 11
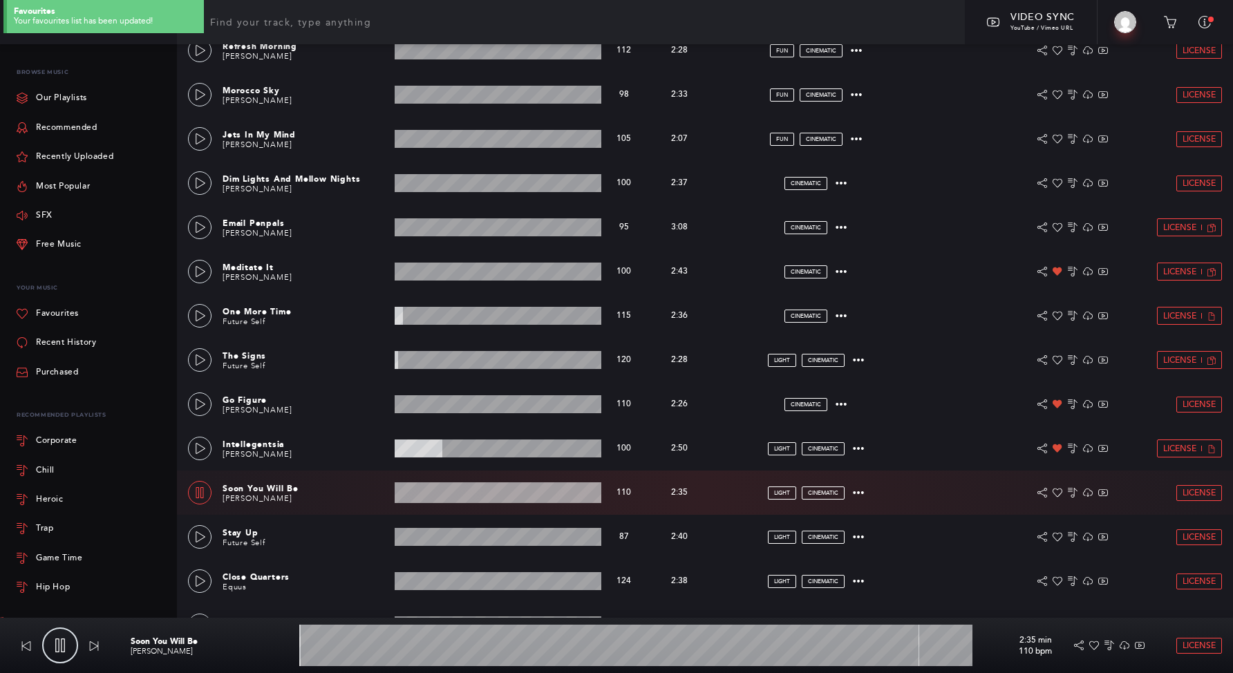
scroll to position [455, 0]
click at [438, 495] on wave at bounding box center [498, 492] width 207 height 21
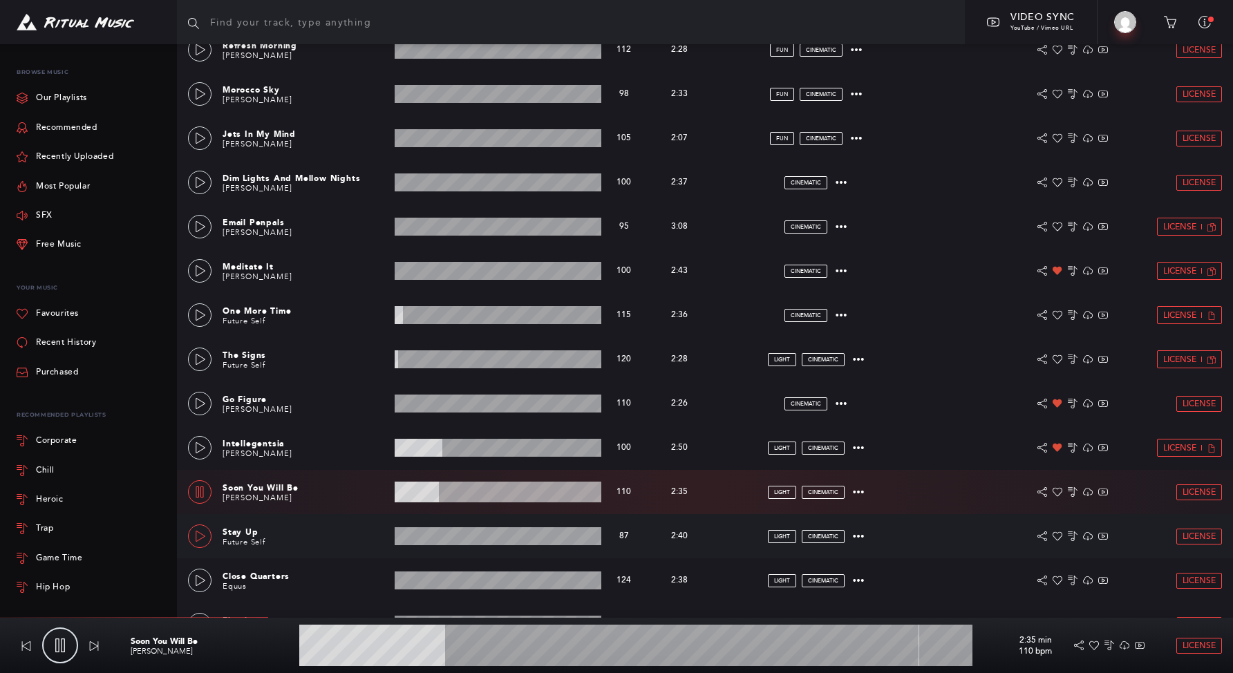
click at [198, 534] on icon at bounding box center [200, 536] width 11 height 11
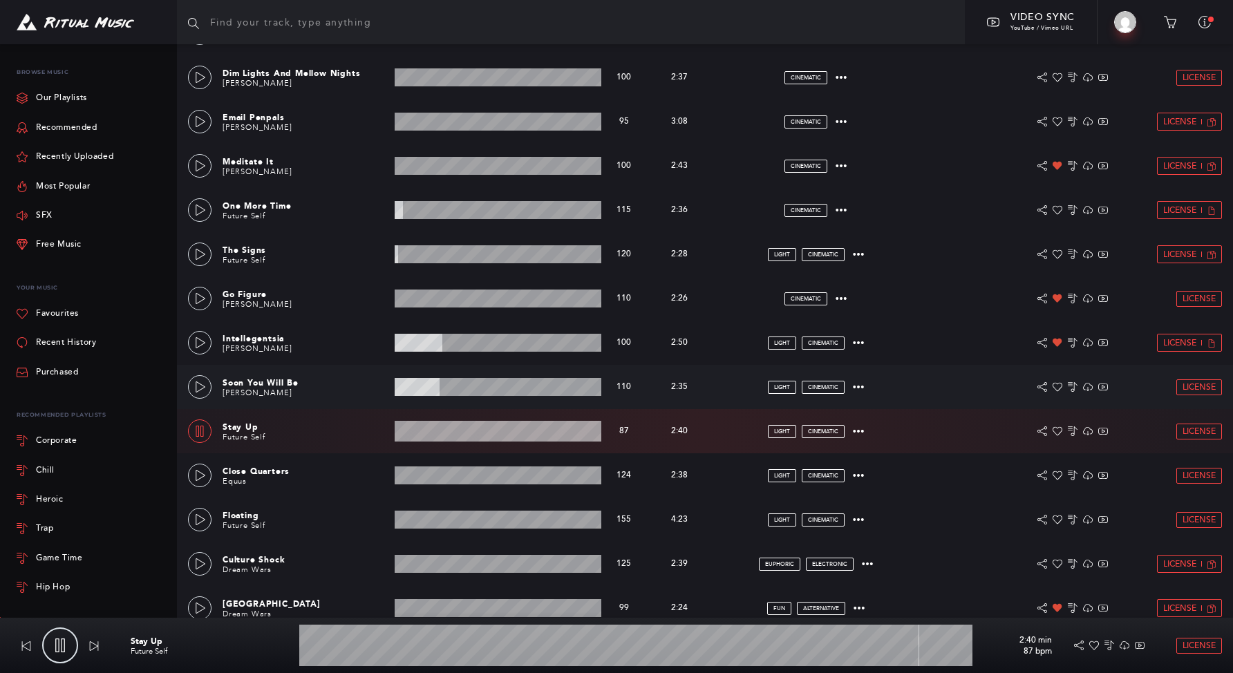
scroll to position [628, 0]
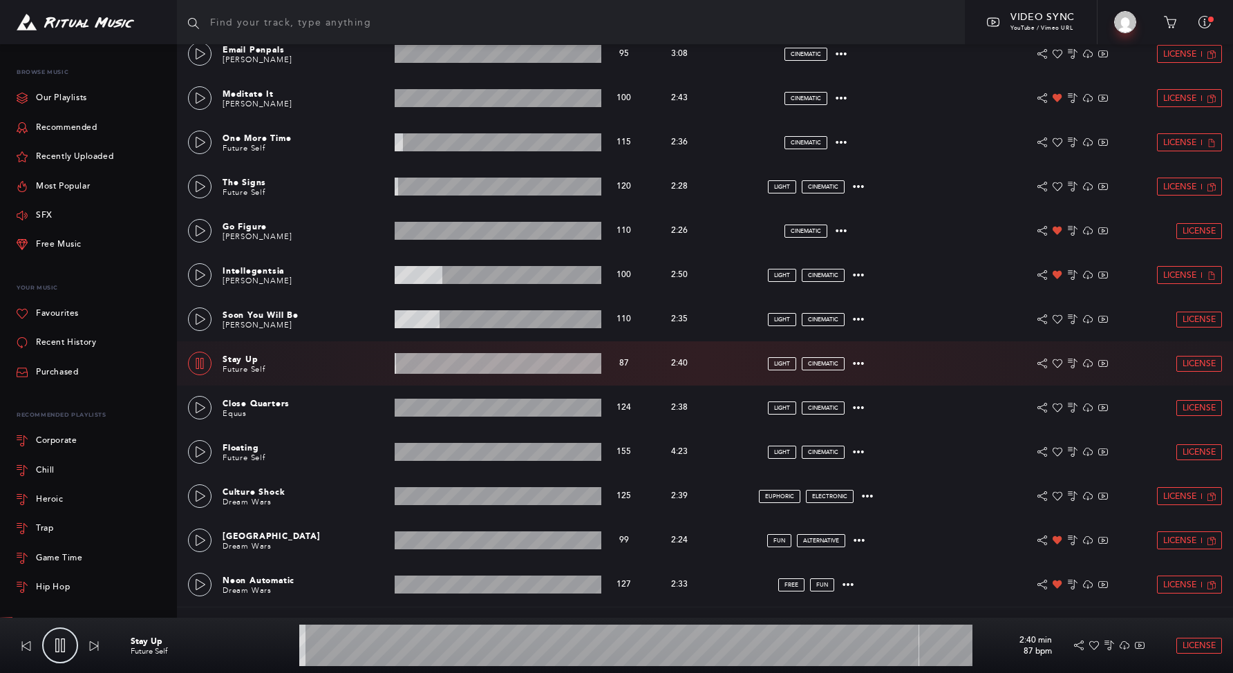
click at [427, 352] on div "Stay Up Future Self 2:40 min 87 bpm 87 bpm 2:40 min light cinematic License" at bounding box center [705, 363] width 1034 height 44
click at [429, 357] on wave at bounding box center [498, 363] width 207 height 21
click at [202, 413] on icon at bounding box center [200, 407] width 11 height 11
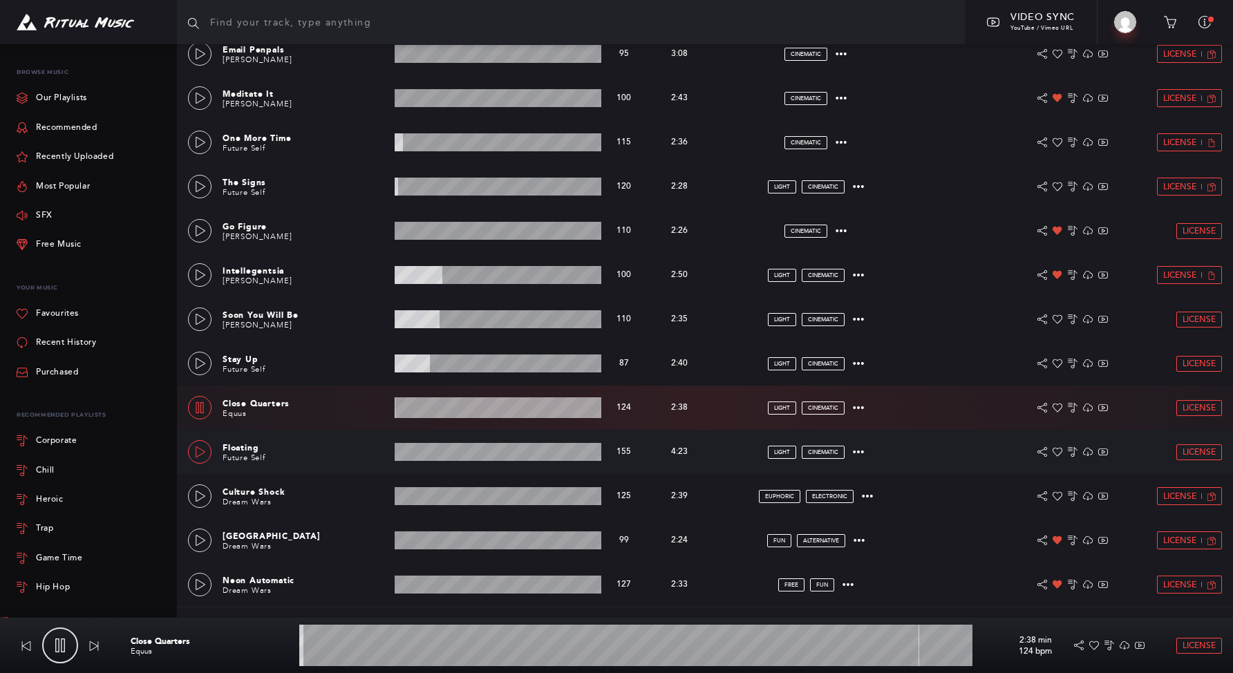
click at [209, 450] on link at bounding box center [200, 452] width 24 height 24
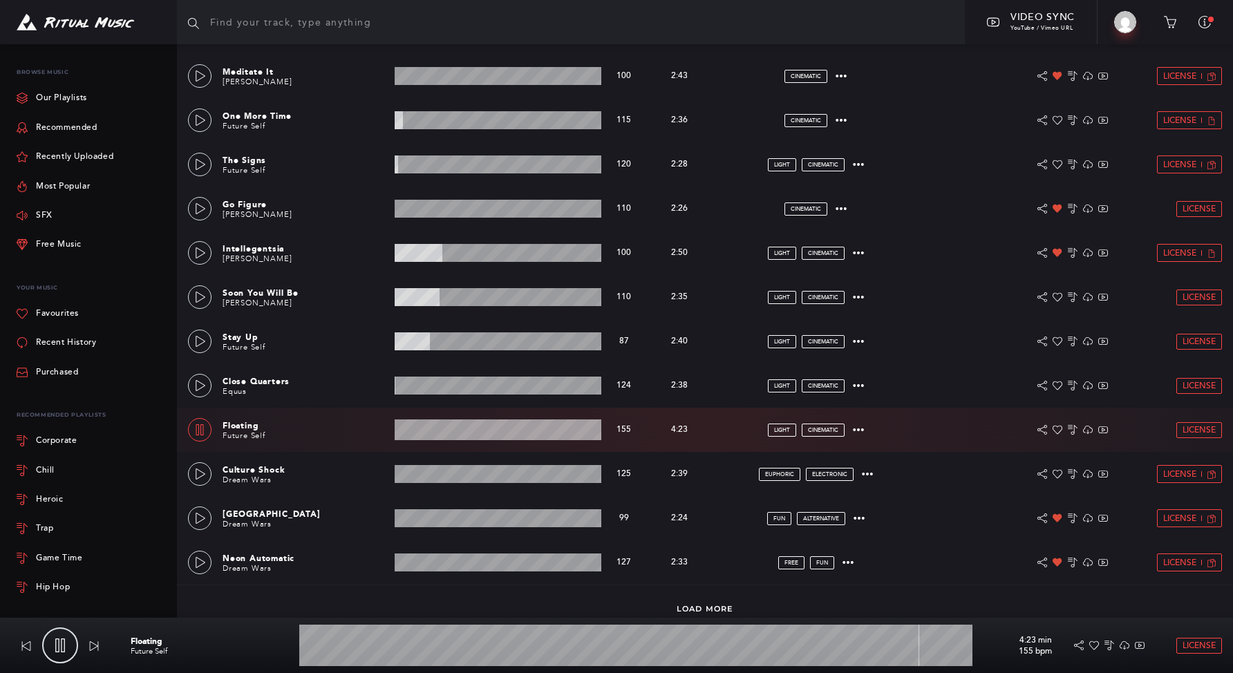
scroll to position [650, 0]
click at [453, 431] on wave at bounding box center [498, 429] width 207 height 21
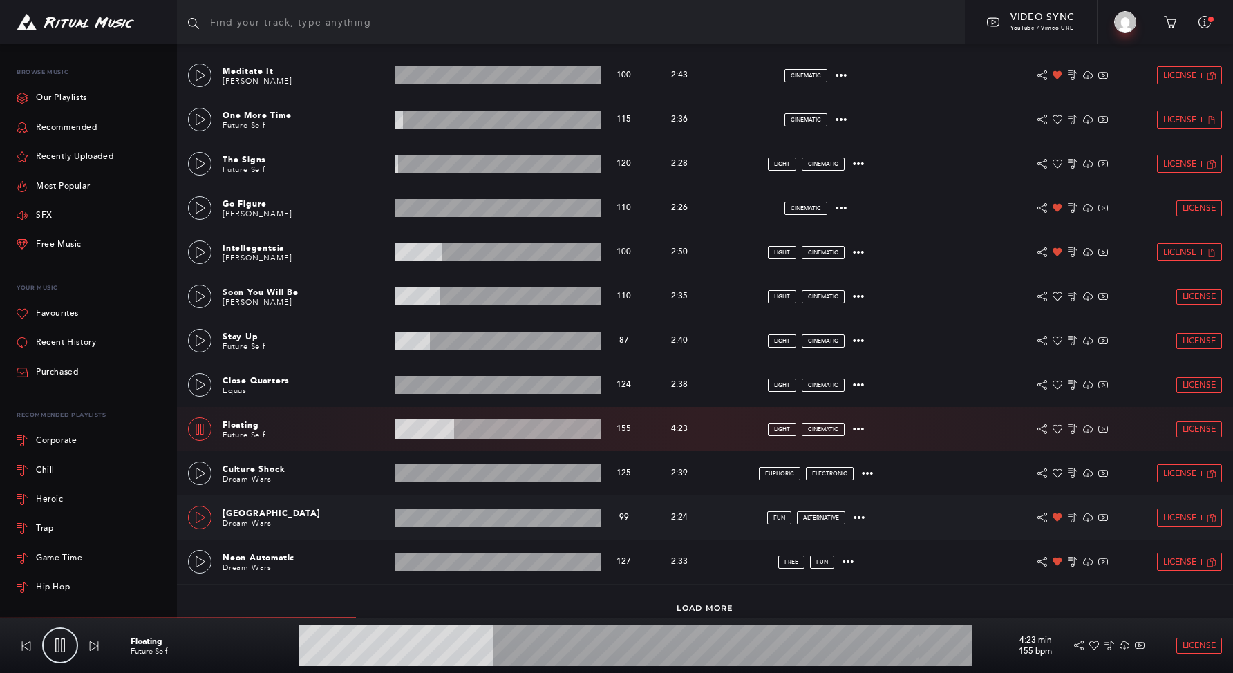
click at [199, 509] on link at bounding box center [200, 518] width 24 height 24
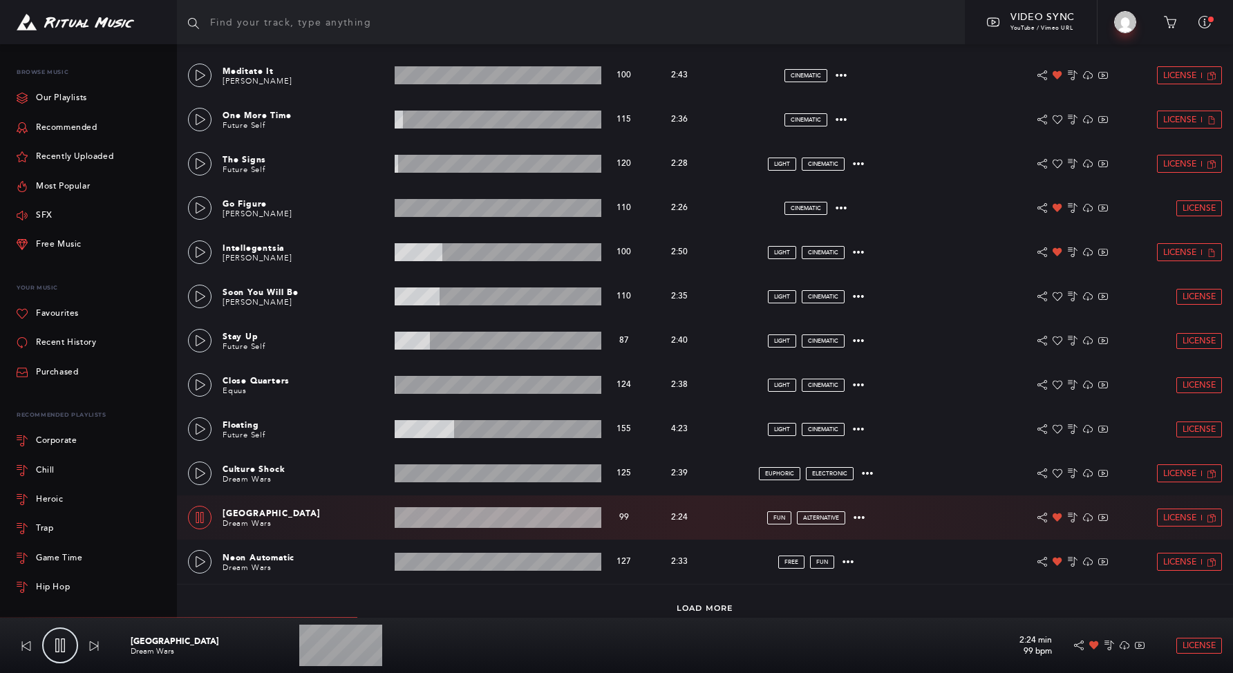
scroll to position [894, 0]
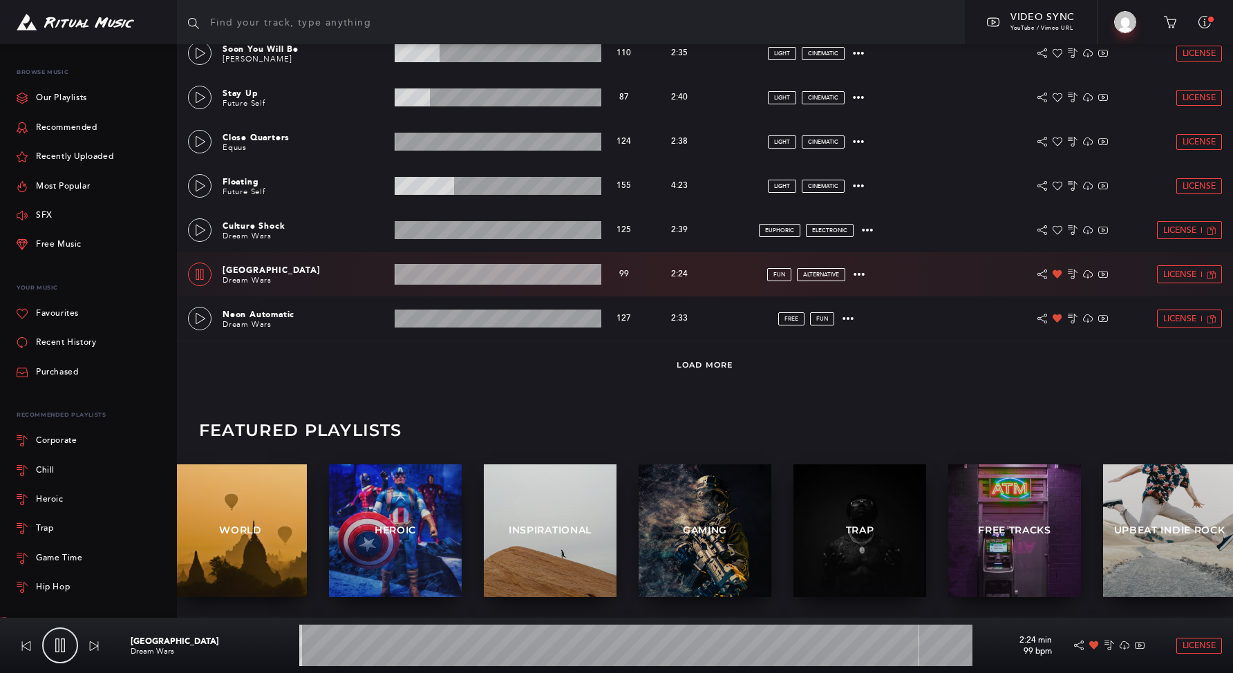
click at [696, 356] on div "Load More" at bounding box center [705, 364] width 1056 height 46
click at [701, 368] on link "Load More" at bounding box center [705, 365] width 57 height 10
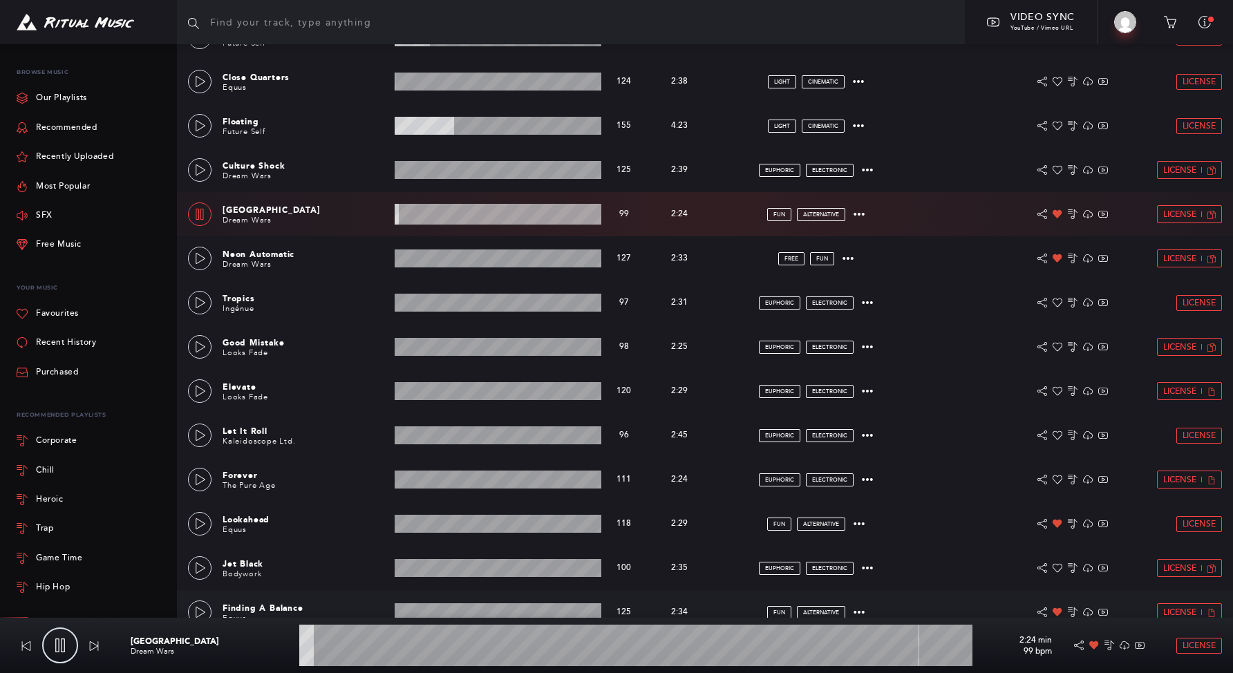
scroll to position [1038, 0]
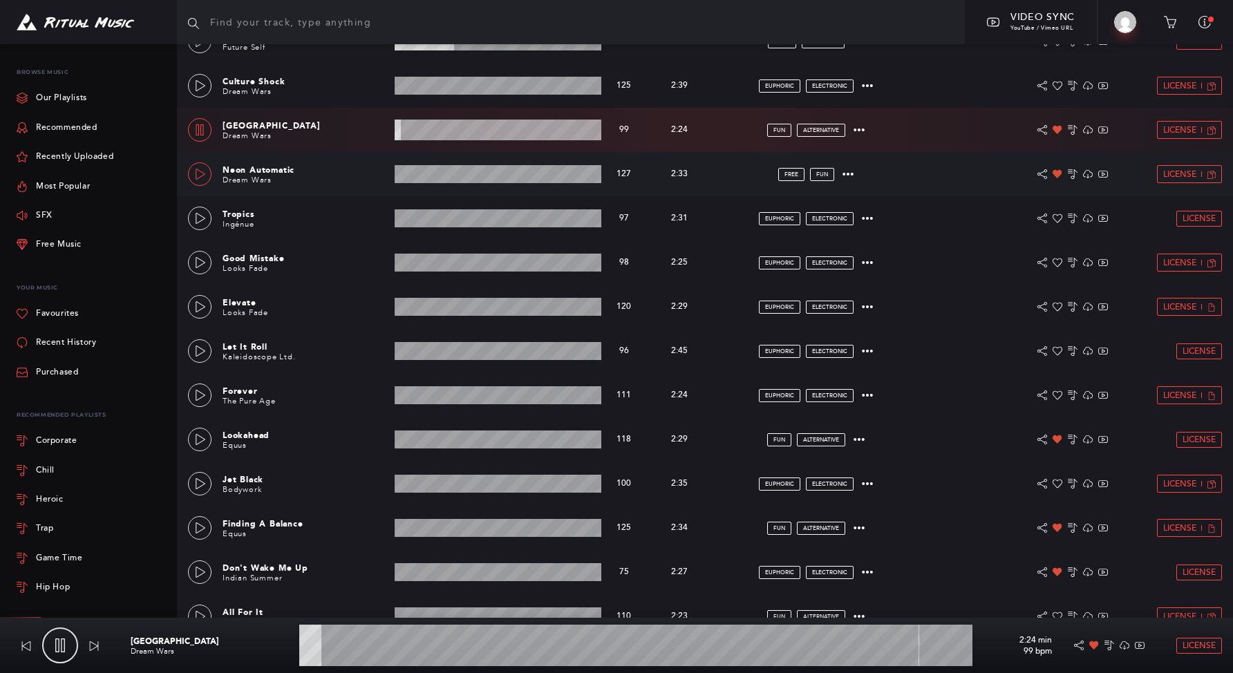
click at [200, 165] on link at bounding box center [200, 174] width 24 height 24
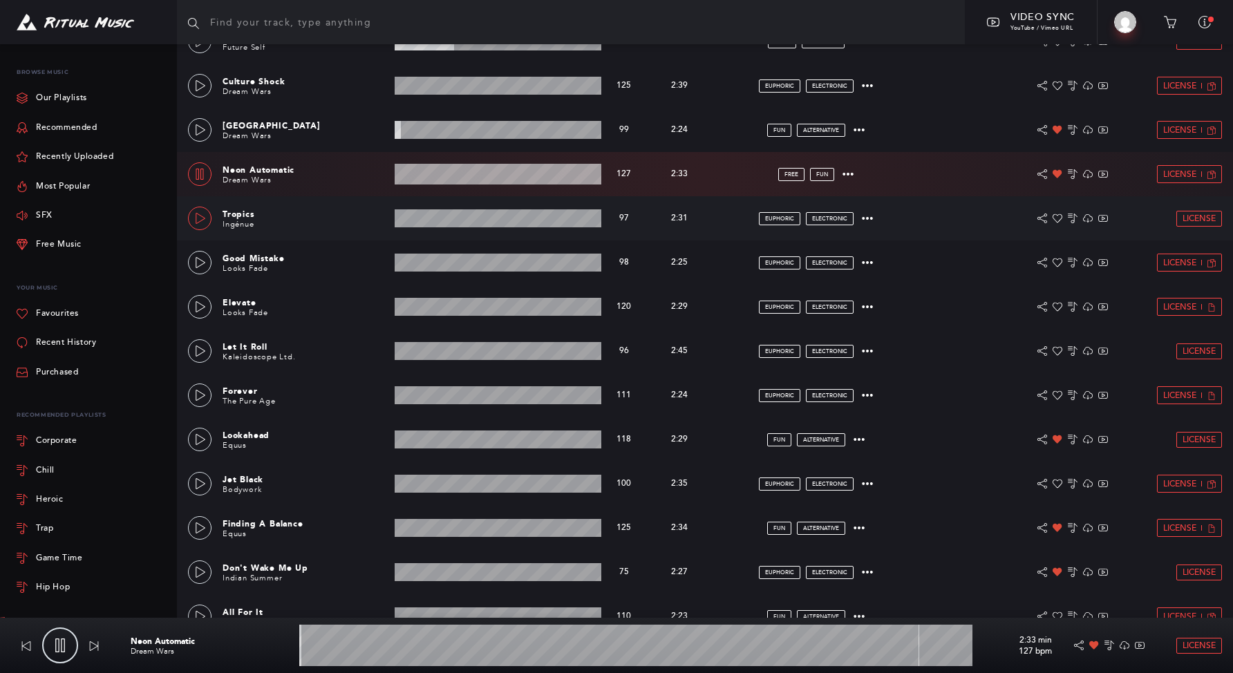
click at [198, 226] on link at bounding box center [200, 219] width 24 height 24
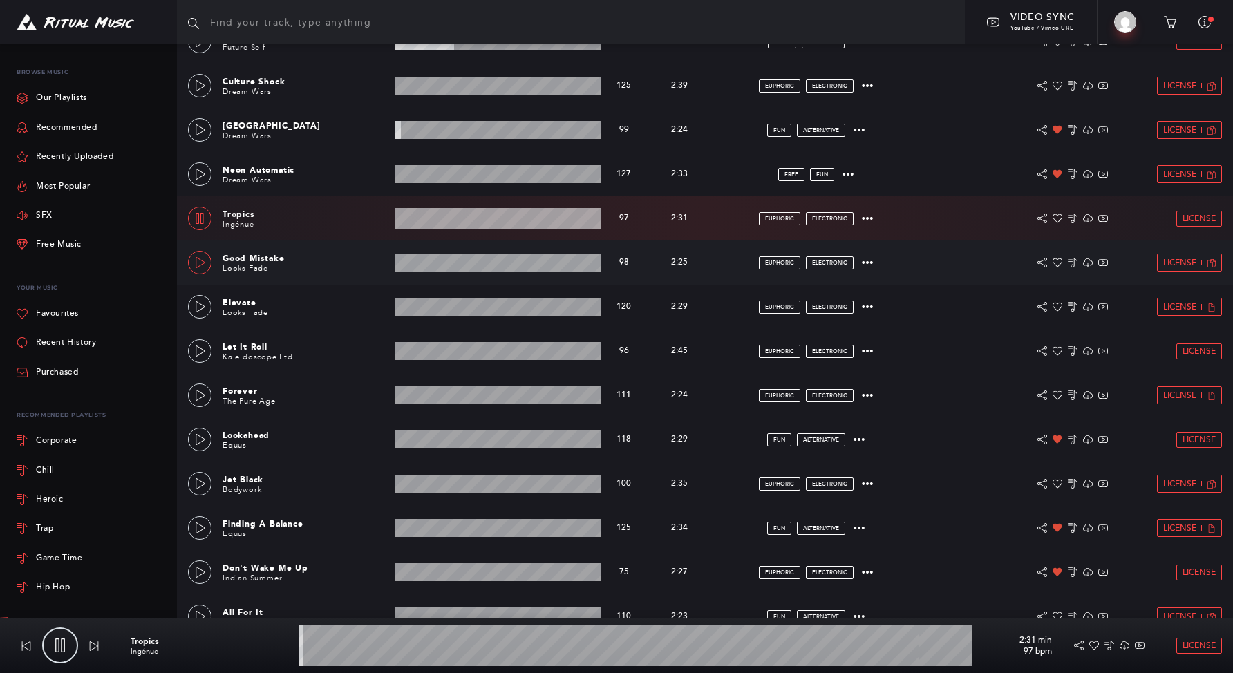
click at [200, 263] on icon at bounding box center [200, 262] width 11 height 11
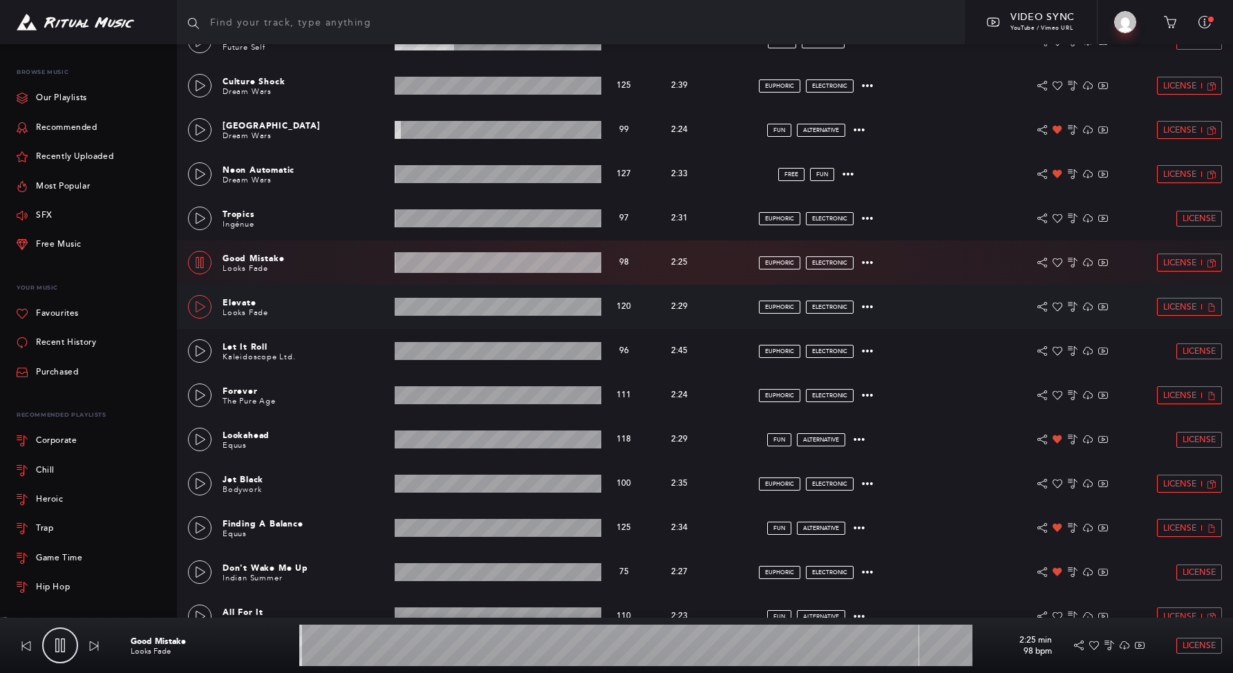
click at [203, 312] on link at bounding box center [200, 307] width 24 height 24
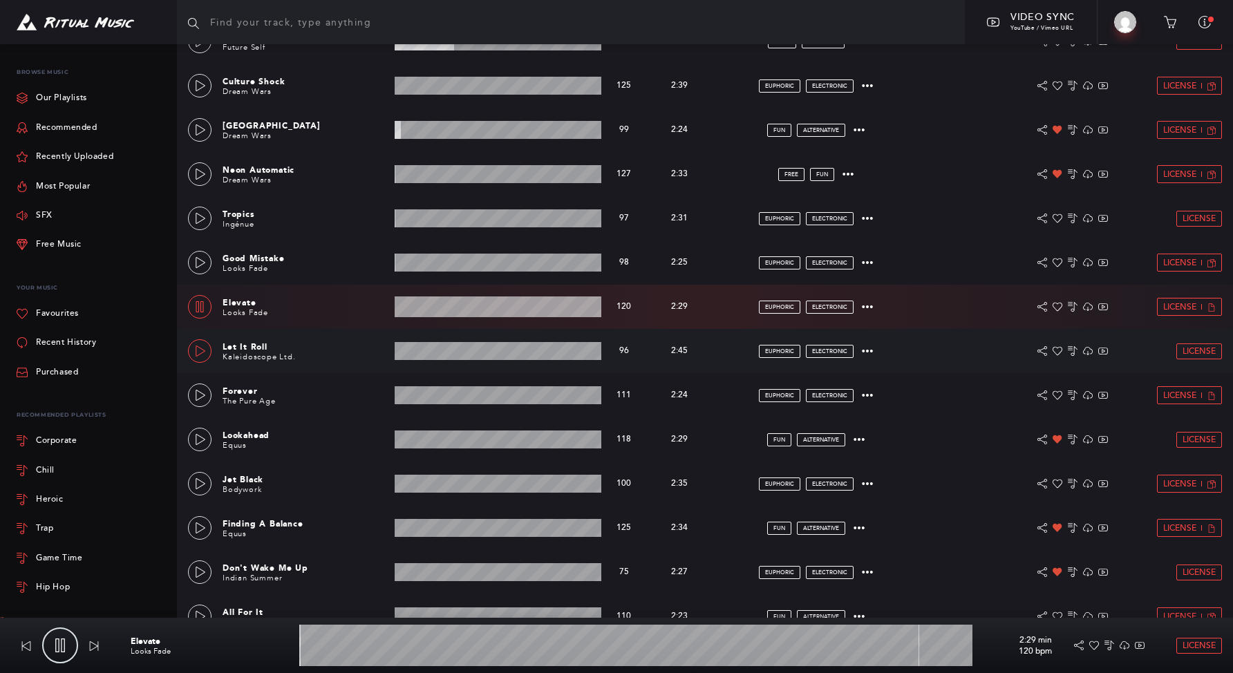
click at [201, 357] on link at bounding box center [200, 351] width 24 height 24
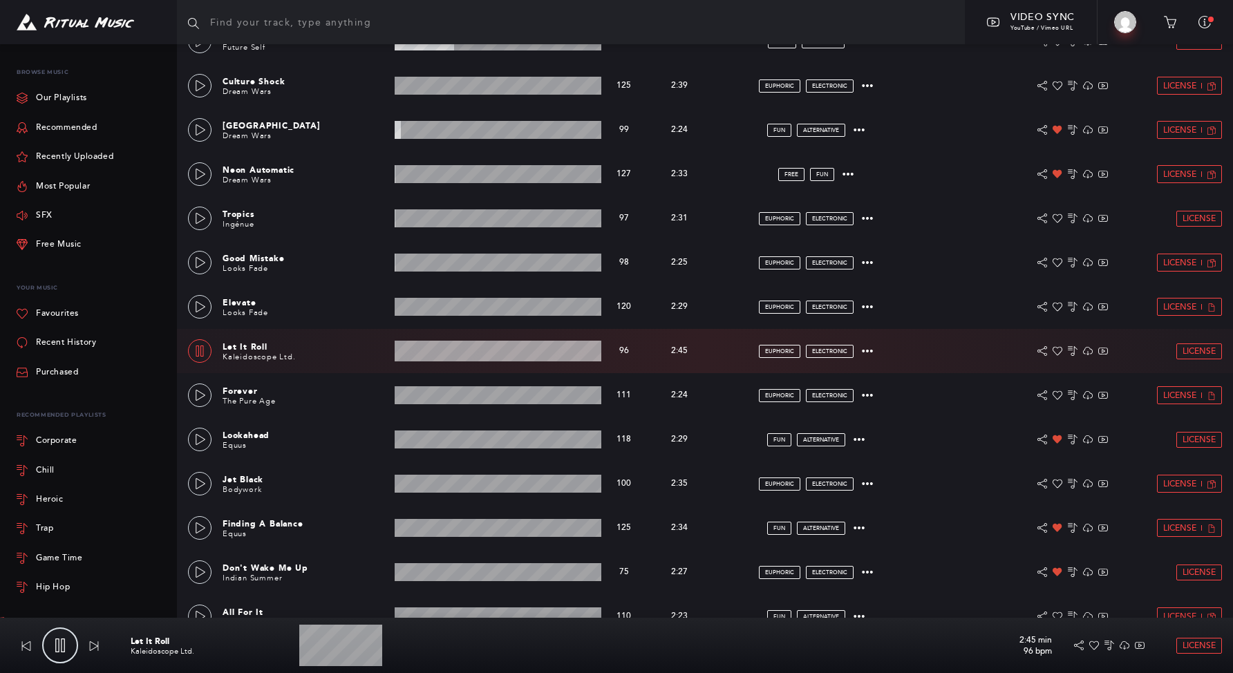
scroll to position [1139, 0]
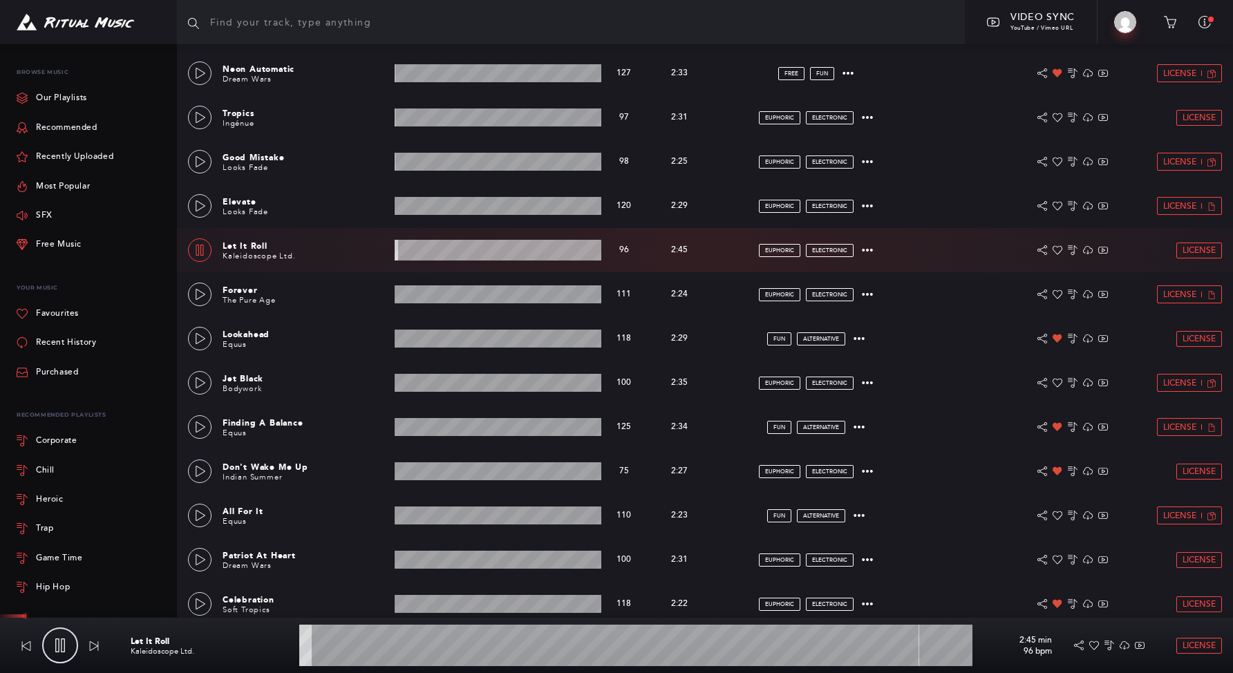
click at [480, 649] on wave at bounding box center [635, 645] width 673 height 41
click at [205, 251] on link at bounding box center [200, 250] width 24 height 24
type input "28.15"
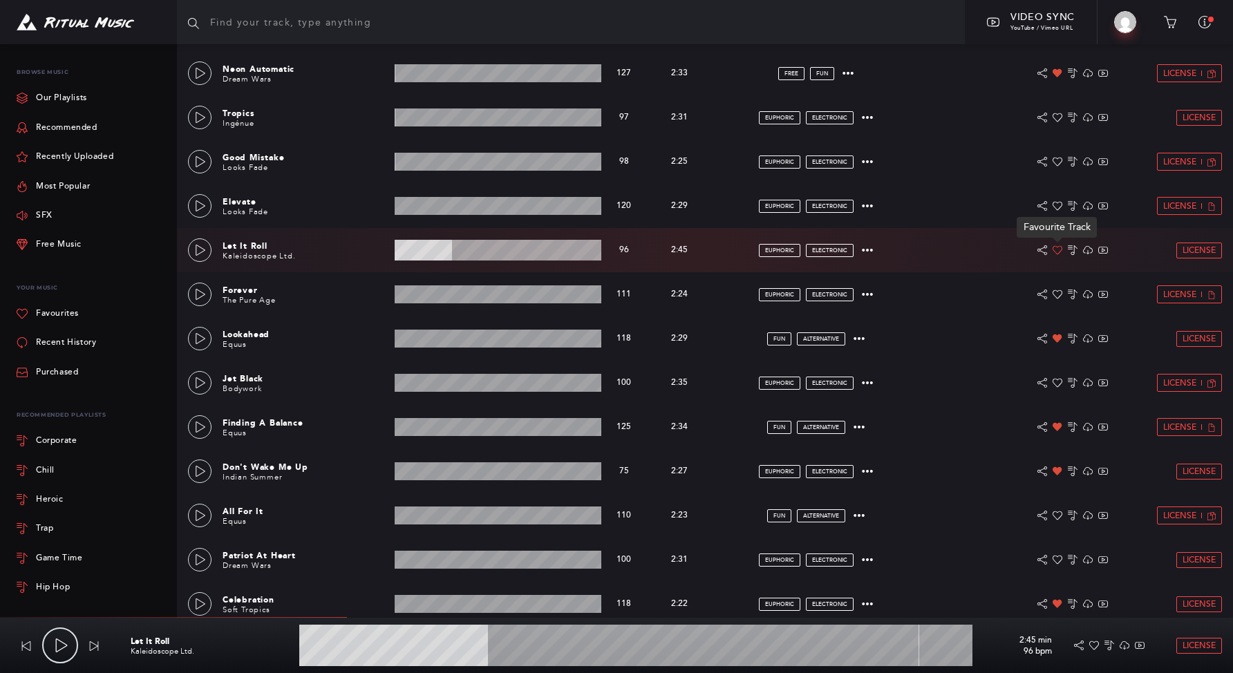
click at [1059, 251] on icon at bounding box center [1058, 250] width 10 height 10
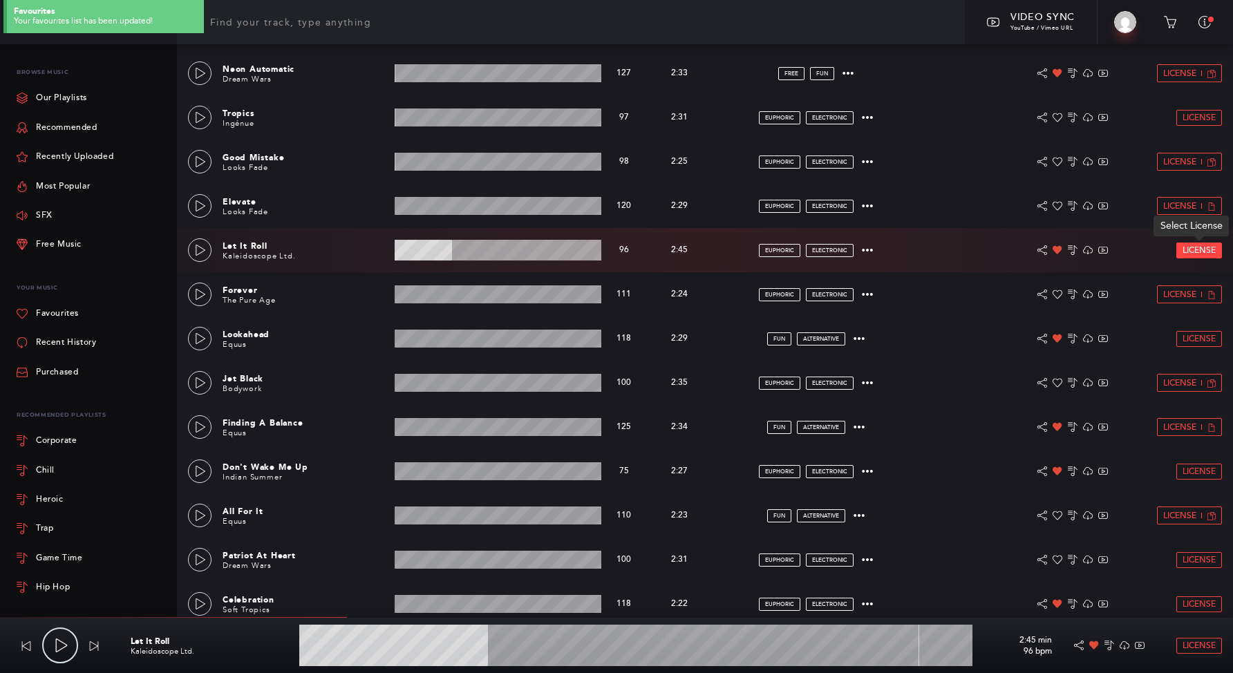
click at [1205, 251] on span "License" at bounding box center [1199, 250] width 33 height 9
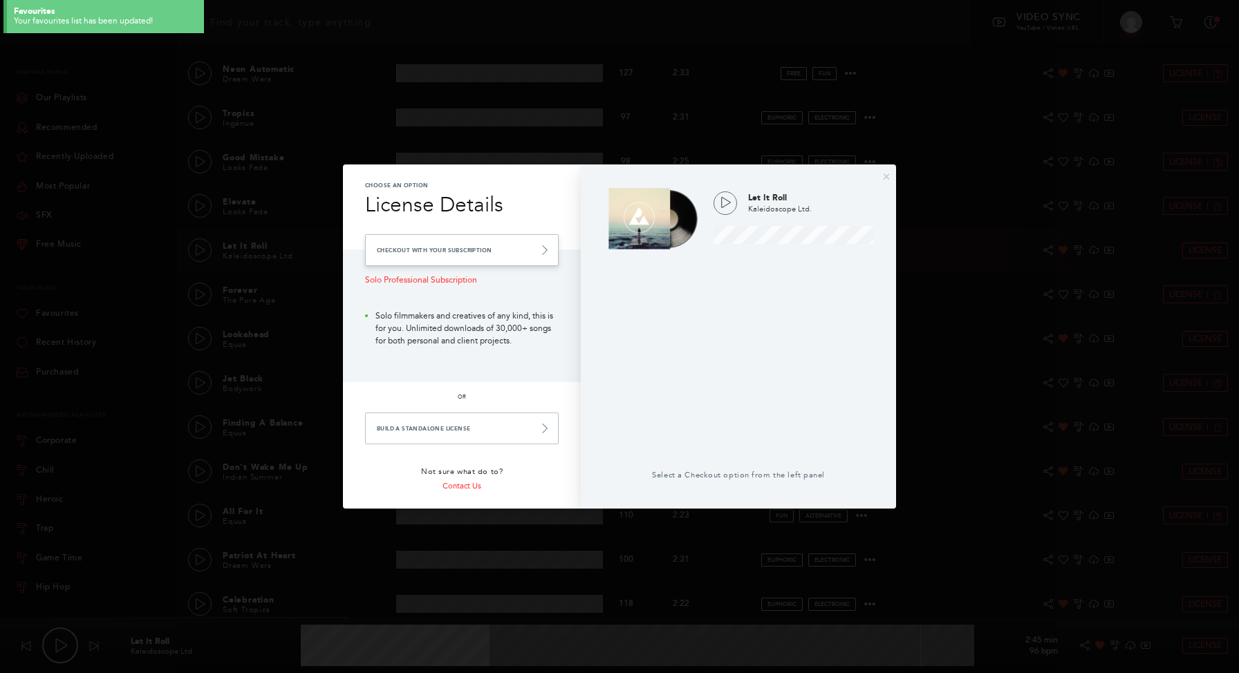
click at [538, 255] on link "Checkout with your Subscription" at bounding box center [462, 250] width 194 height 32
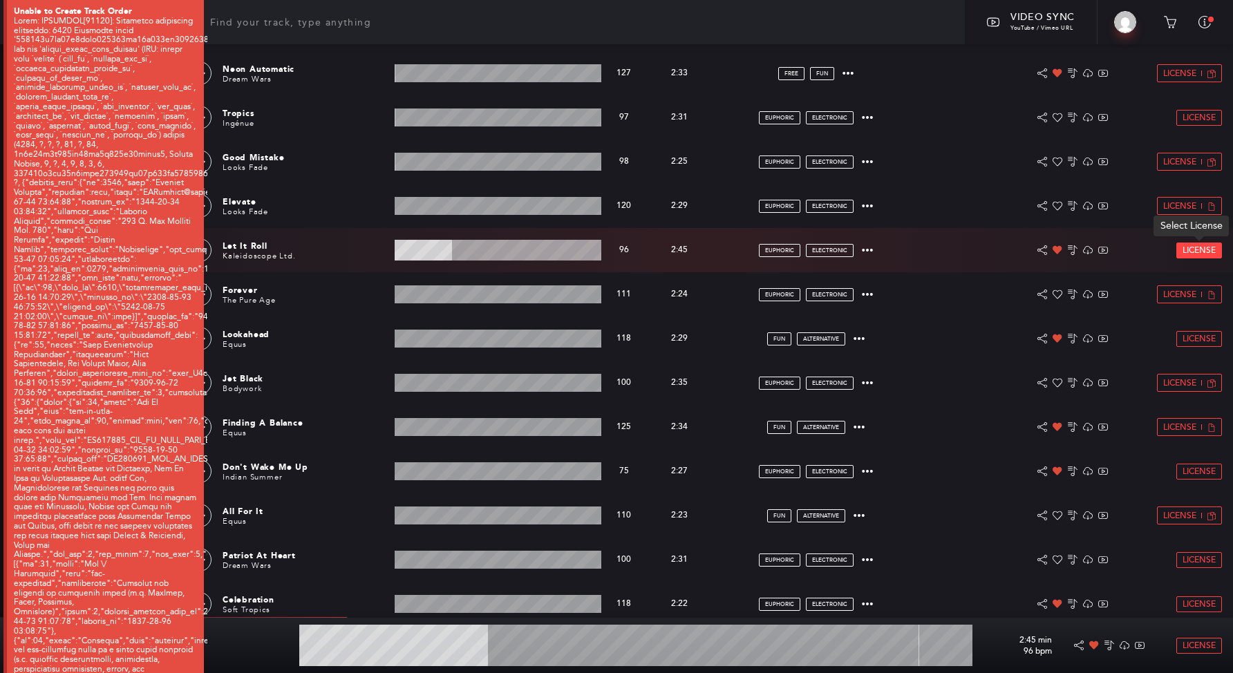
click at [1196, 247] on span "License" at bounding box center [1199, 250] width 33 height 9
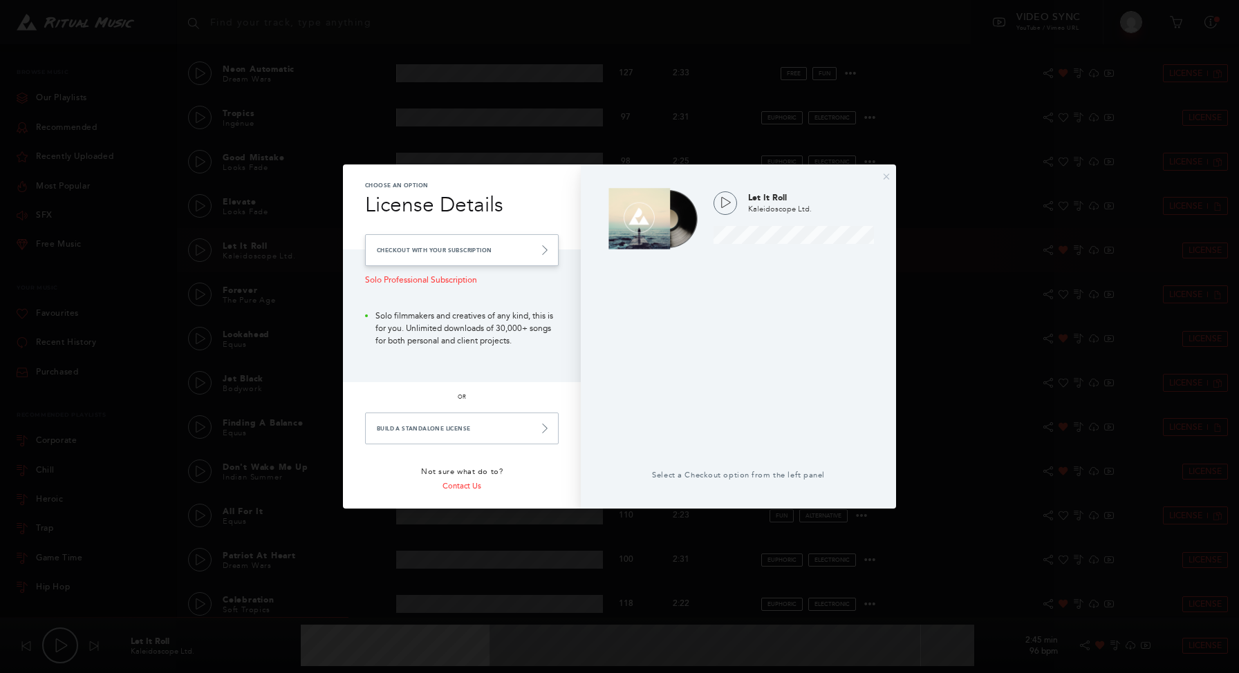
click at [520, 255] on link "Checkout with your Subscription" at bounding box center [462, 250] width 194 height 32
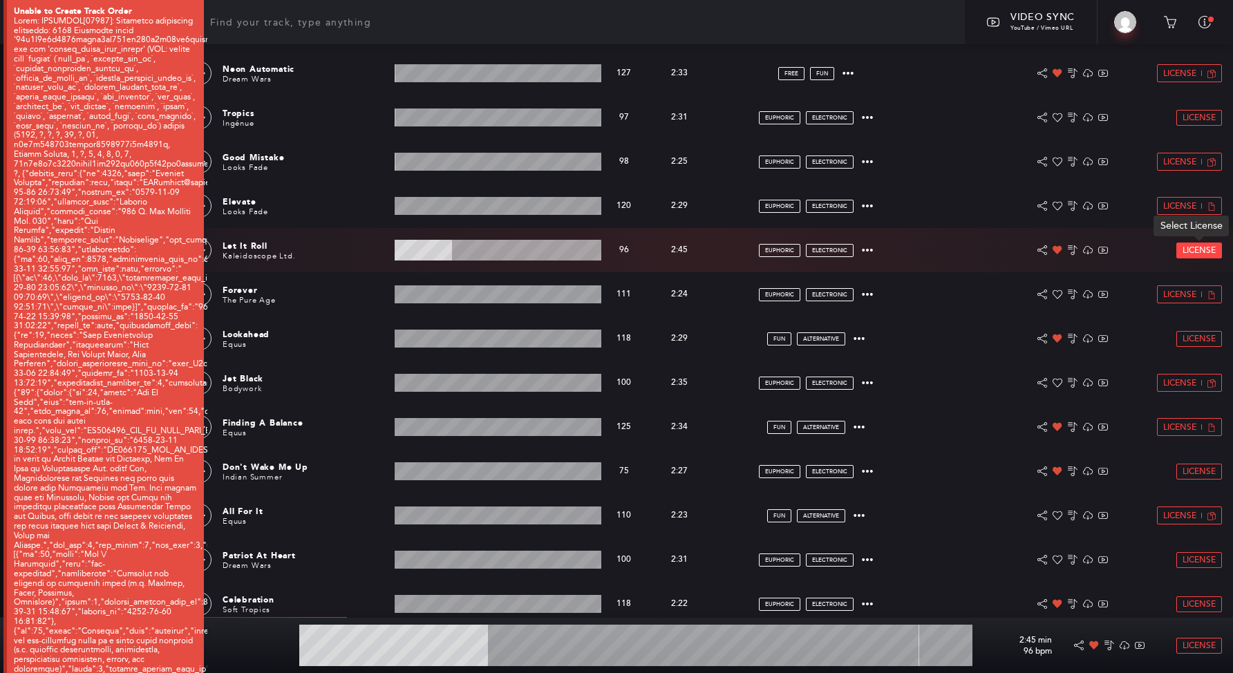
click at [1199, 246] on span "License" at bounding box center [1199, 250] width 33 height 9
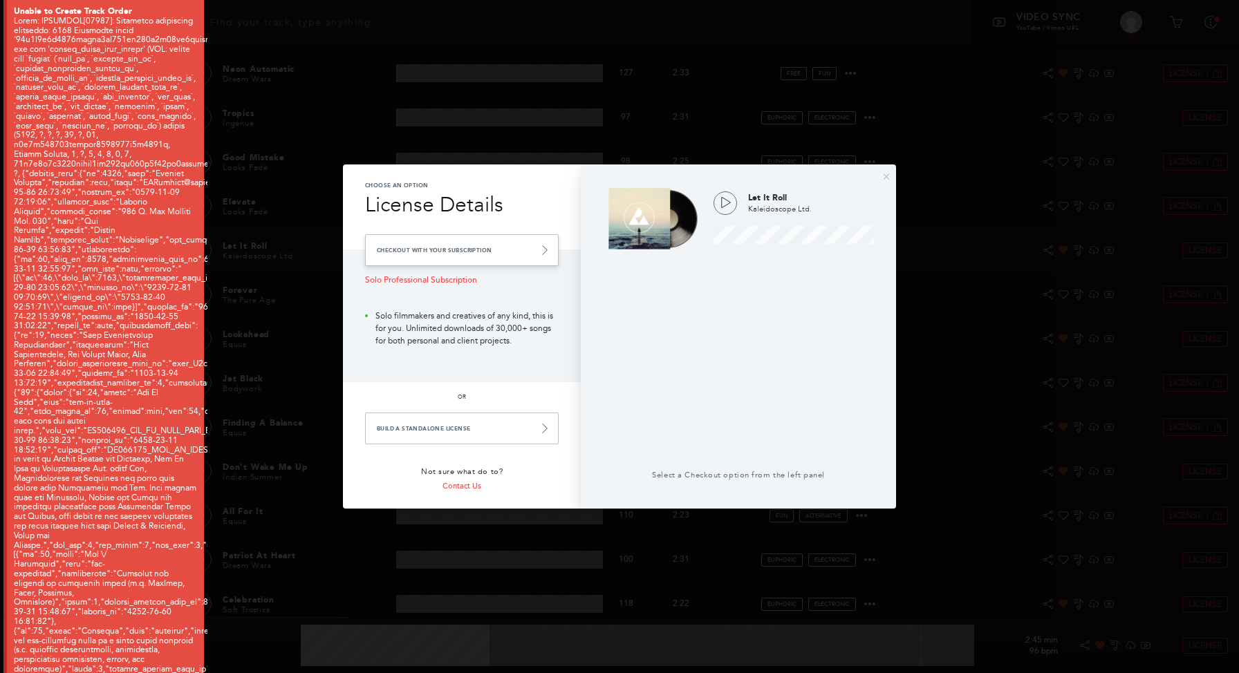
click at [506, 252] on link "Checkout with your Subscription" at bounding box center [462, 250] width 194 height 32
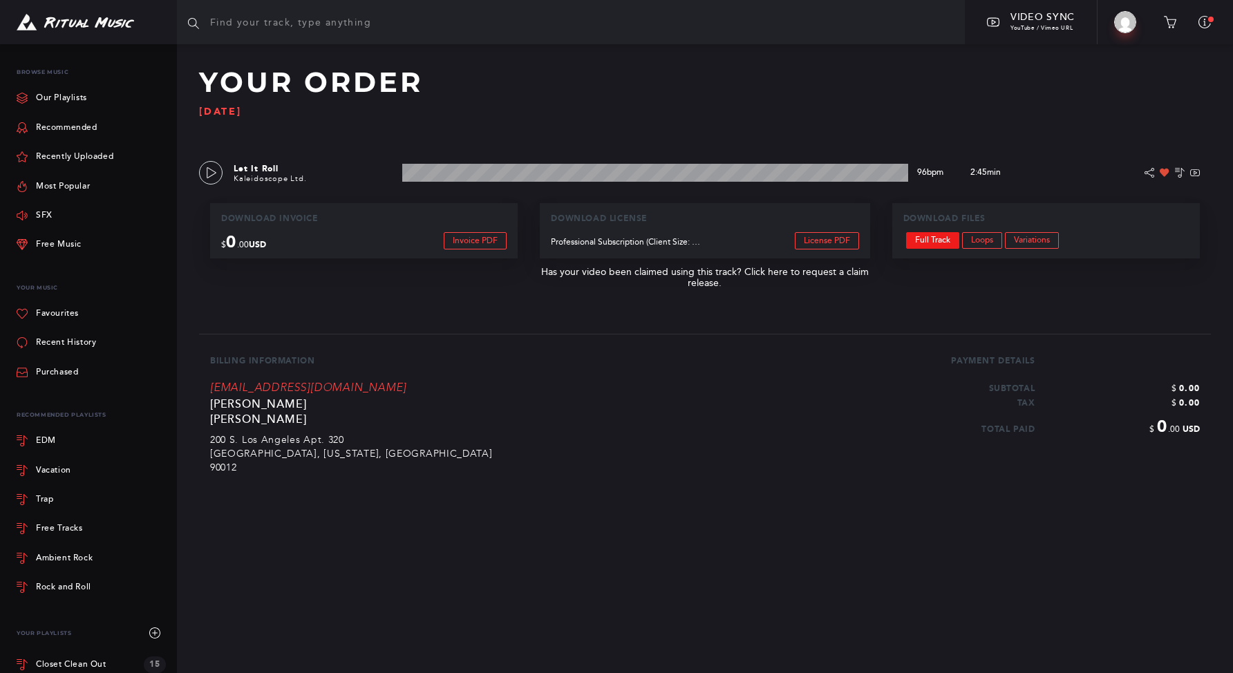
click at [943, 238] on link "Full Track" at bounding box center [932, 240] width 53 height 17
click at [292, 21] on input "text" at bounding box center [571, 22] width 788 height 44
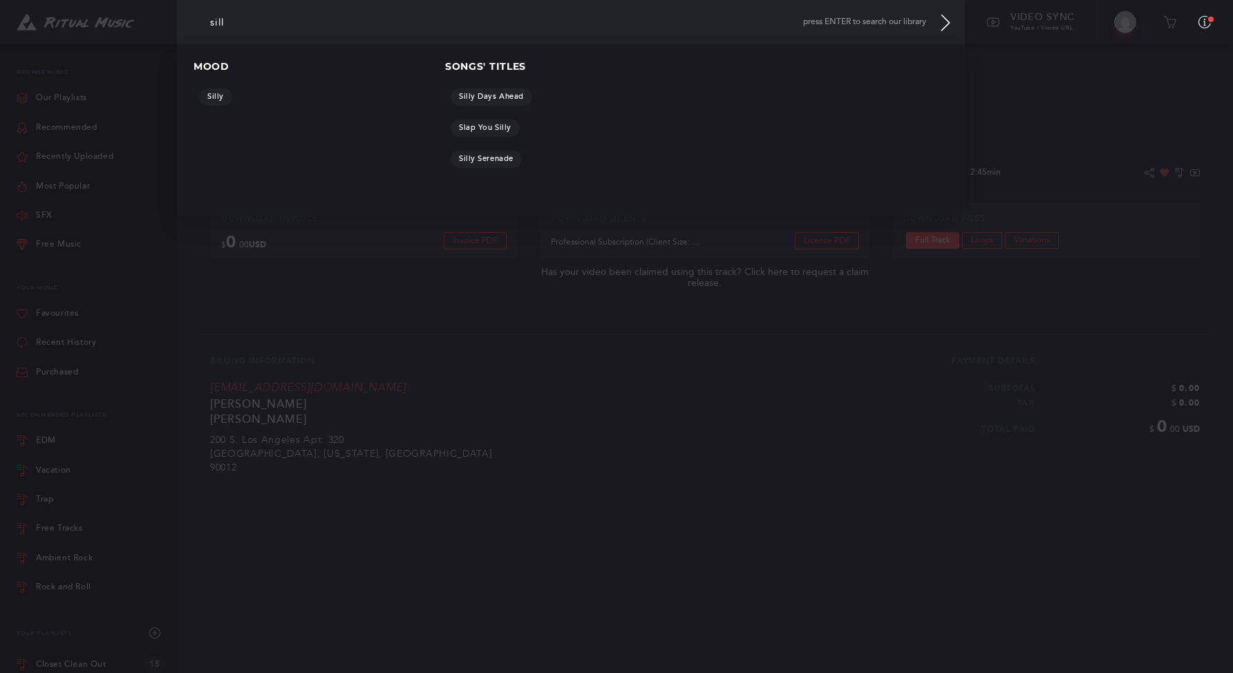
type input "sill"
click at [71, 17] on img at bounding box center [76, 22] width 118 height 17
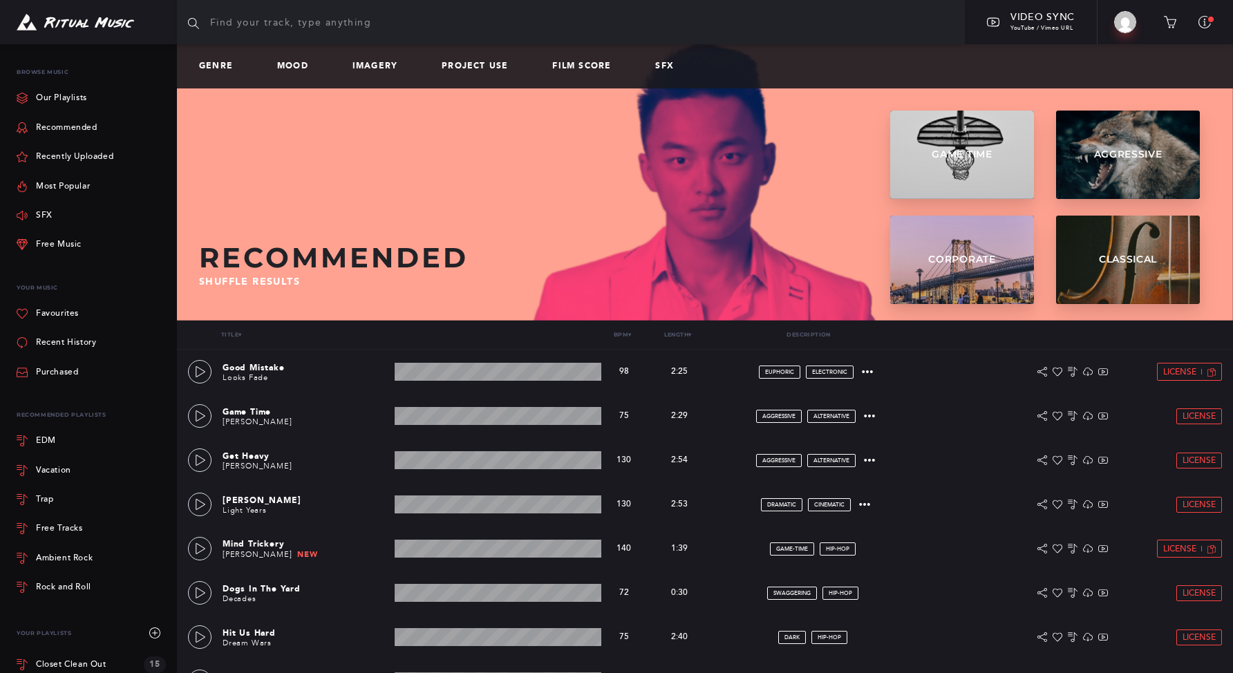
click at [312, 24] on input "text" at bounding box center [571, 22] width 788 height 44
click at [302, 62] on link "Mood" at bounding box center [298, 67] width 42 height 10
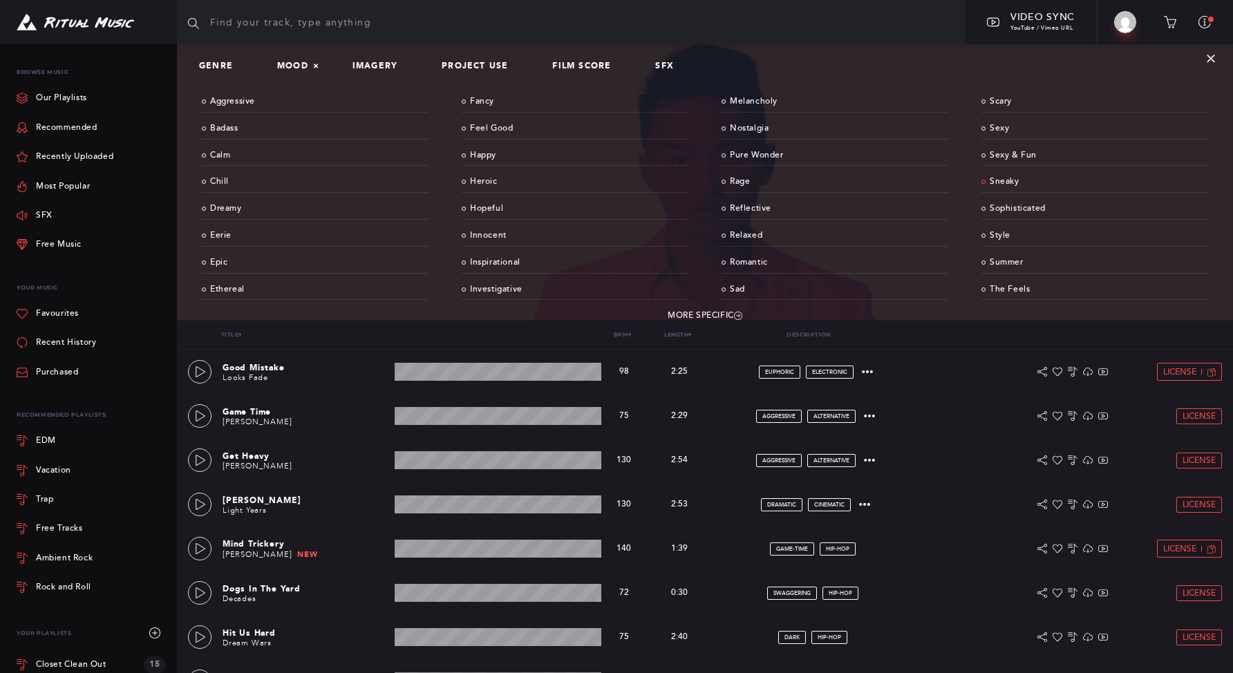
click at [1018, 182] on link "Sneaky" at bounding box center [1094, 181] width 227 height 21
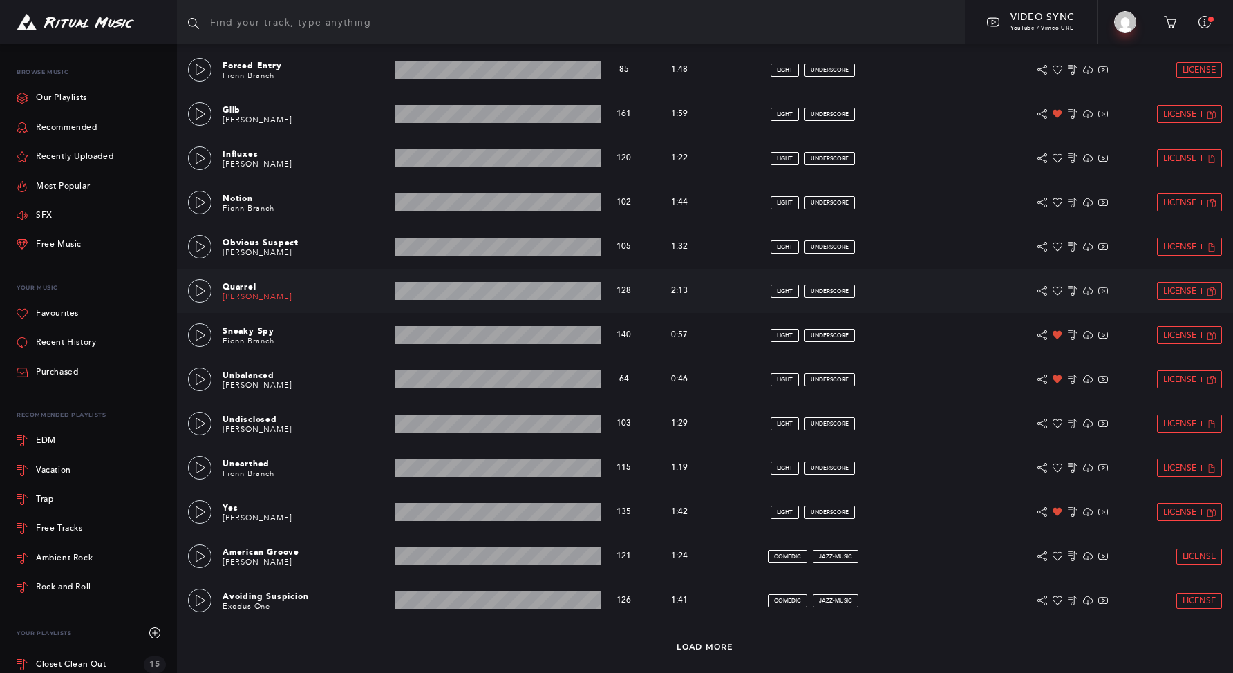
scroll to position [612, 0]
click at [198, 293] on icon at bounding box center [200, 290] width 11 height 11
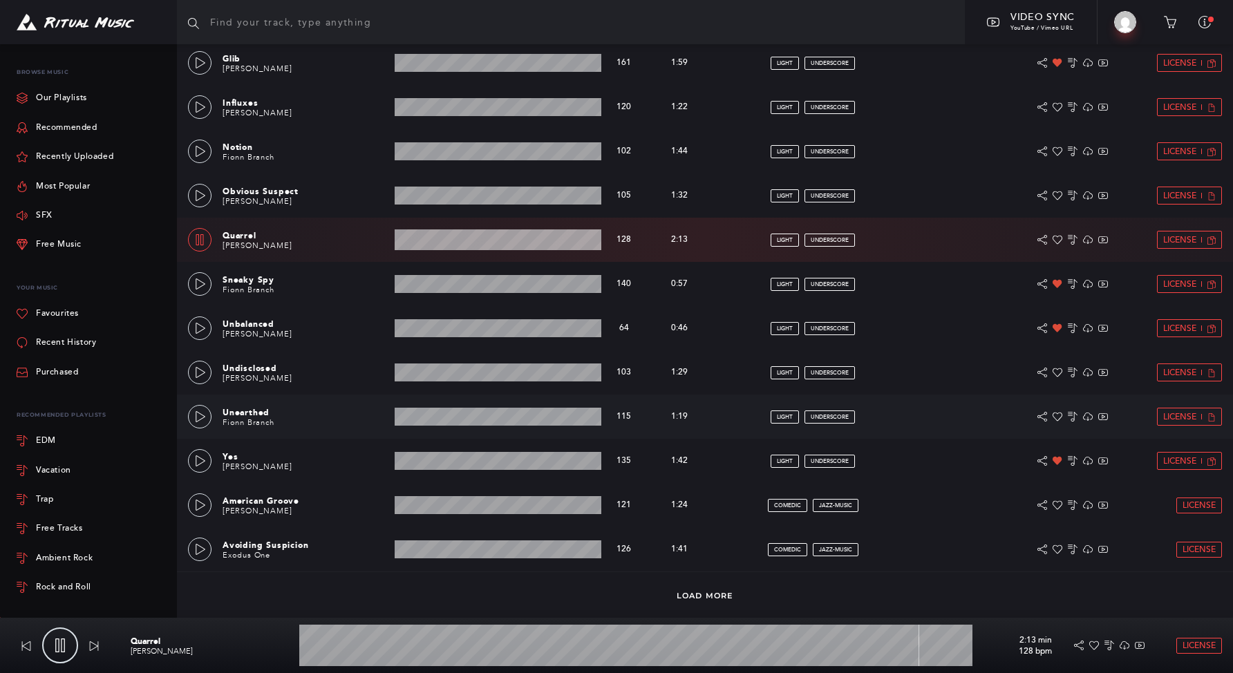
scroll to position [665, 0]
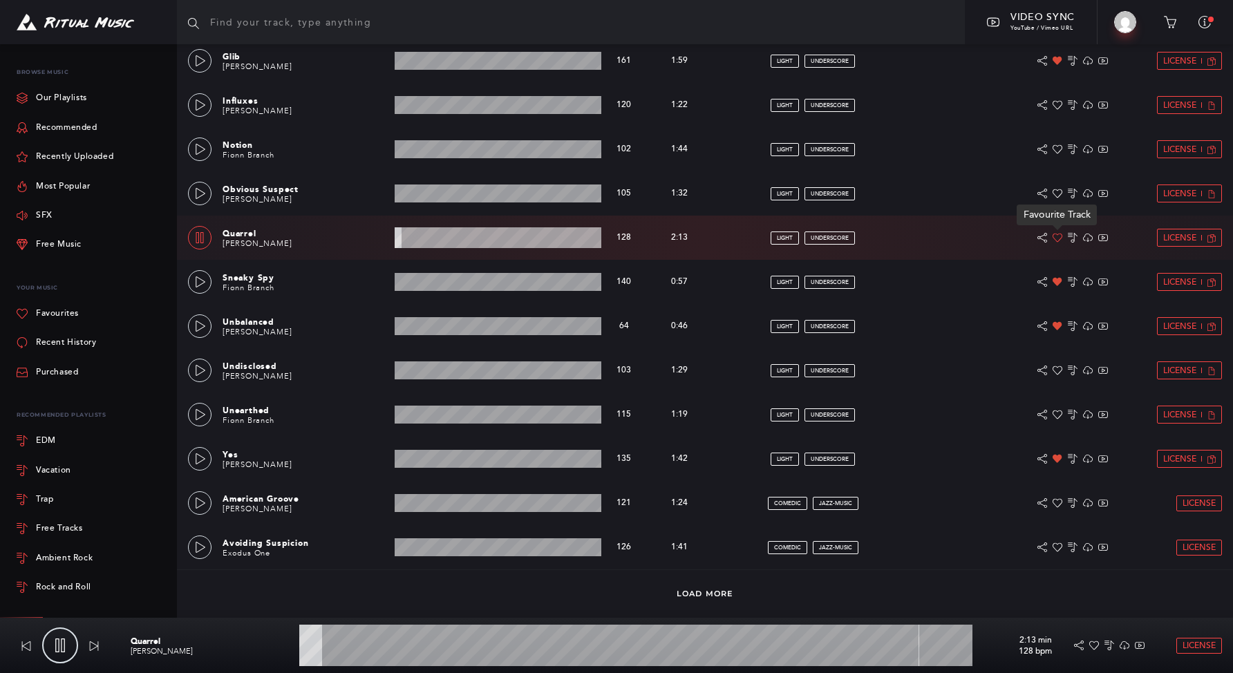
click at [1055, 238] on icon at bounding box center [1058, 238] width 10 height 9
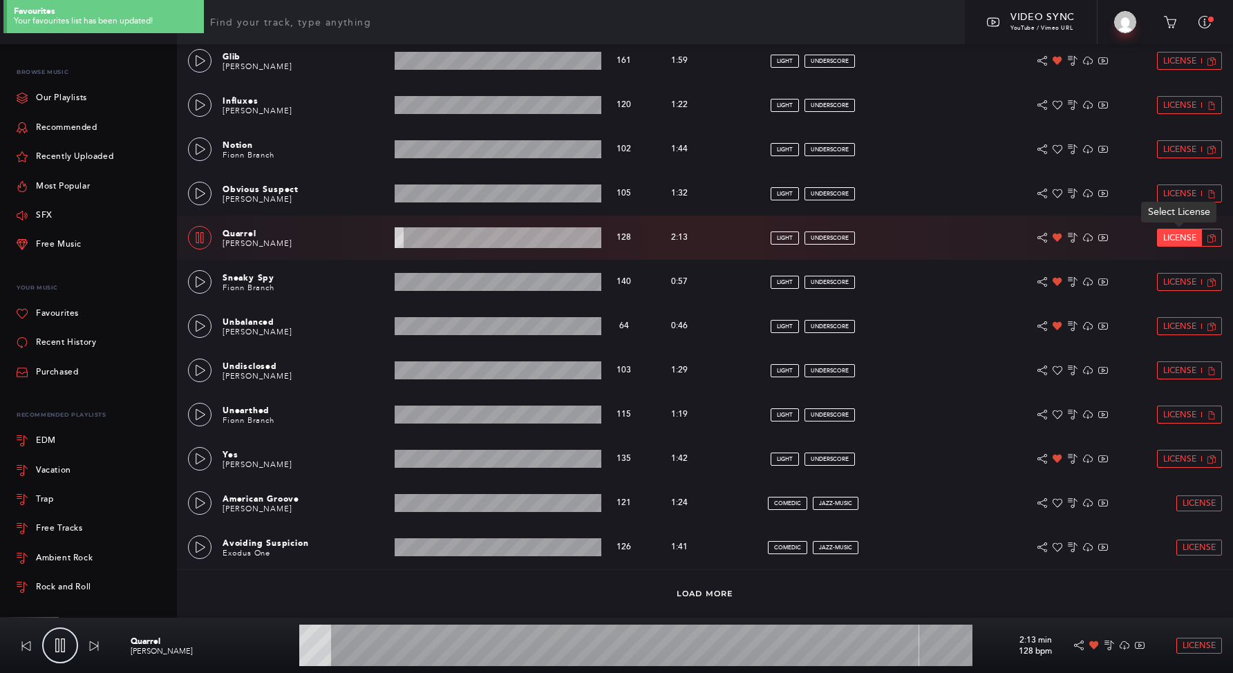
click at [1187, 235] on span "License" at bounding box center [1179, 238] width 33 height 9
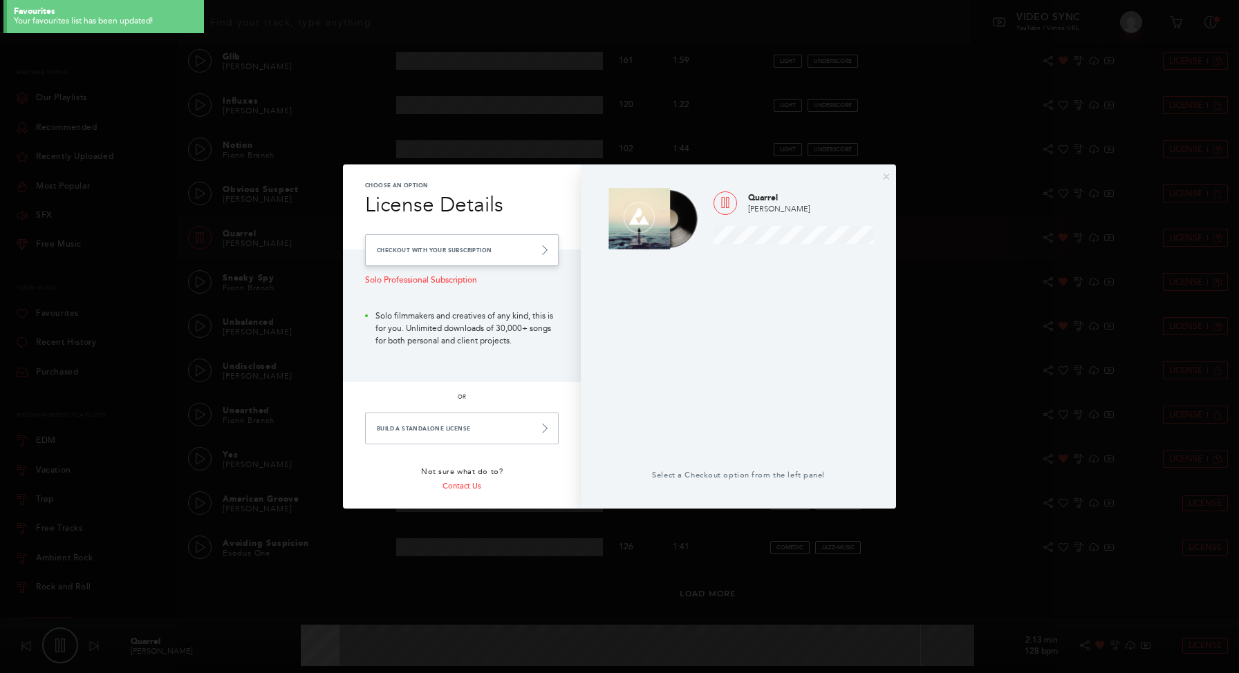
click at [518, 243] on link "Checkout with your Subscription" at bounding box center [462, 250] width 194 height 32
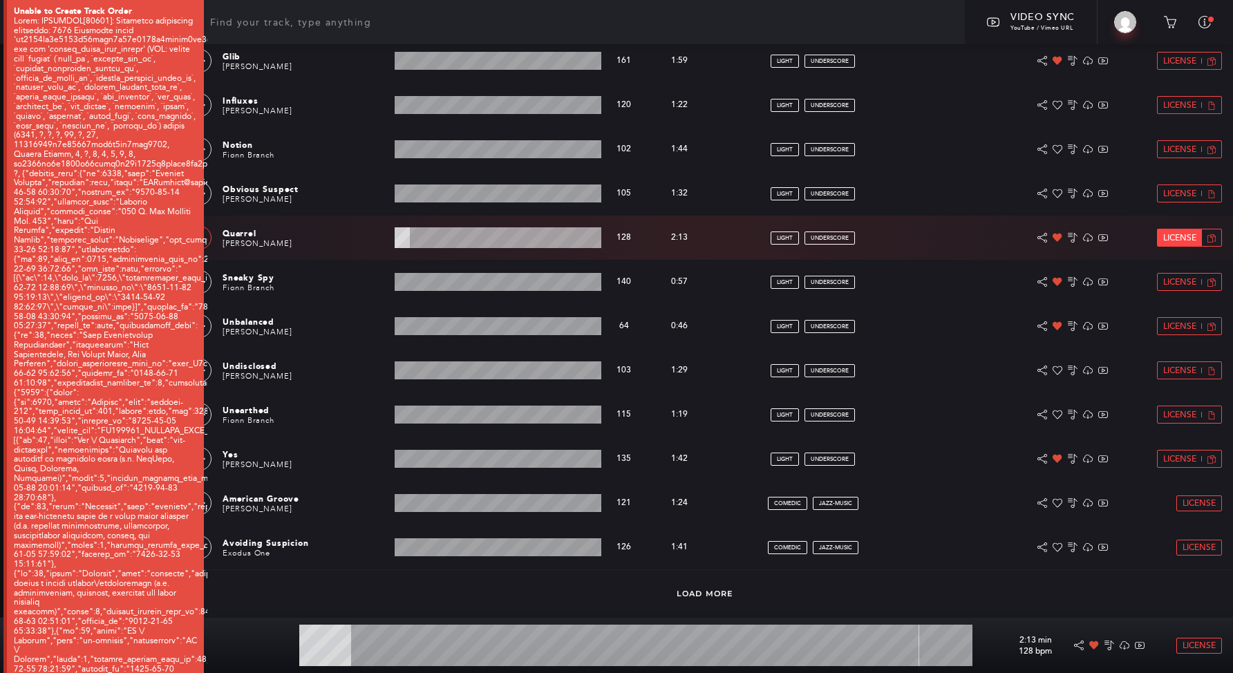
type input "7.87"
click at [1176, 238] on span "License" at bounding box center [1179, 238] width 33 height 9
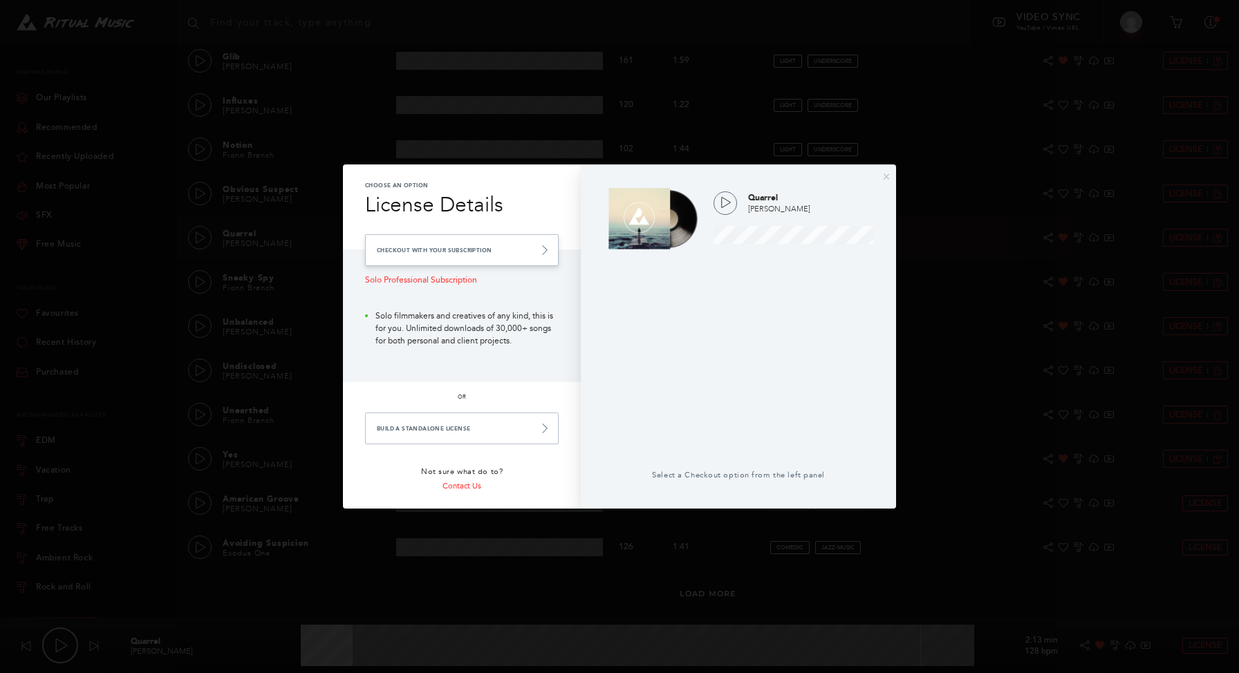
click at [490, 252] on link "Checkout with your Subscription" at bounding box center [462, 250] width 194 height 32
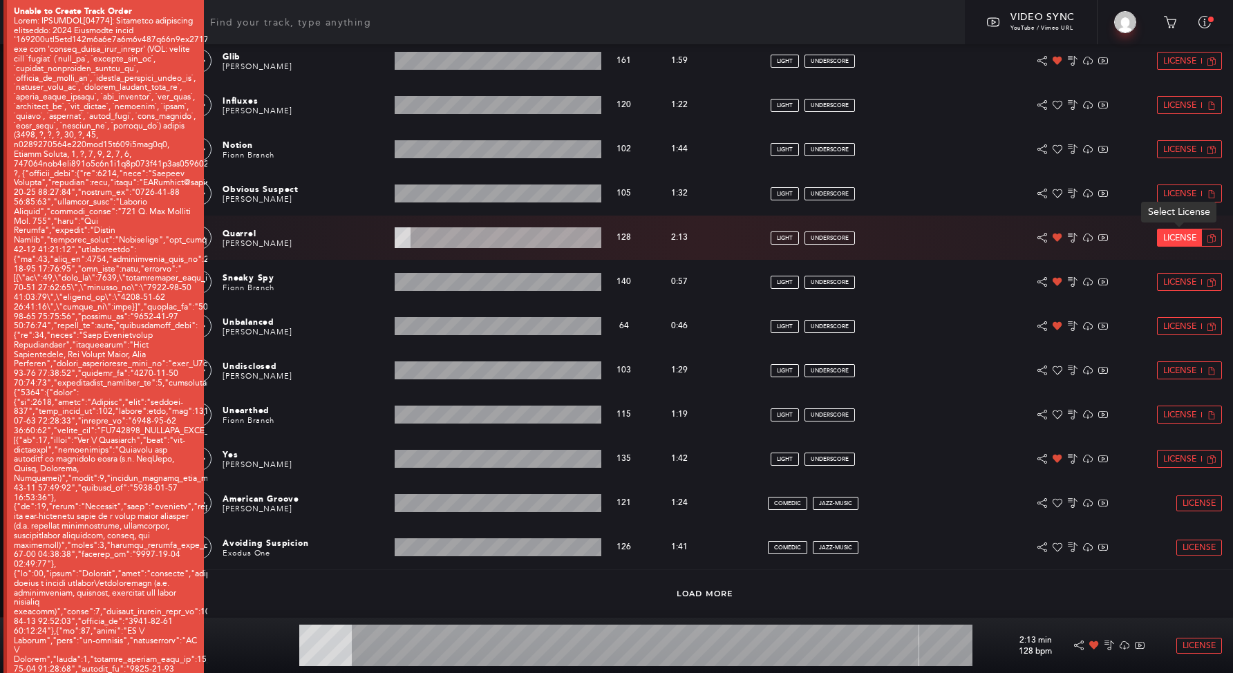
click at [1192, 240] on span "License" at bounding box center [1179, 238] width 33 height 9
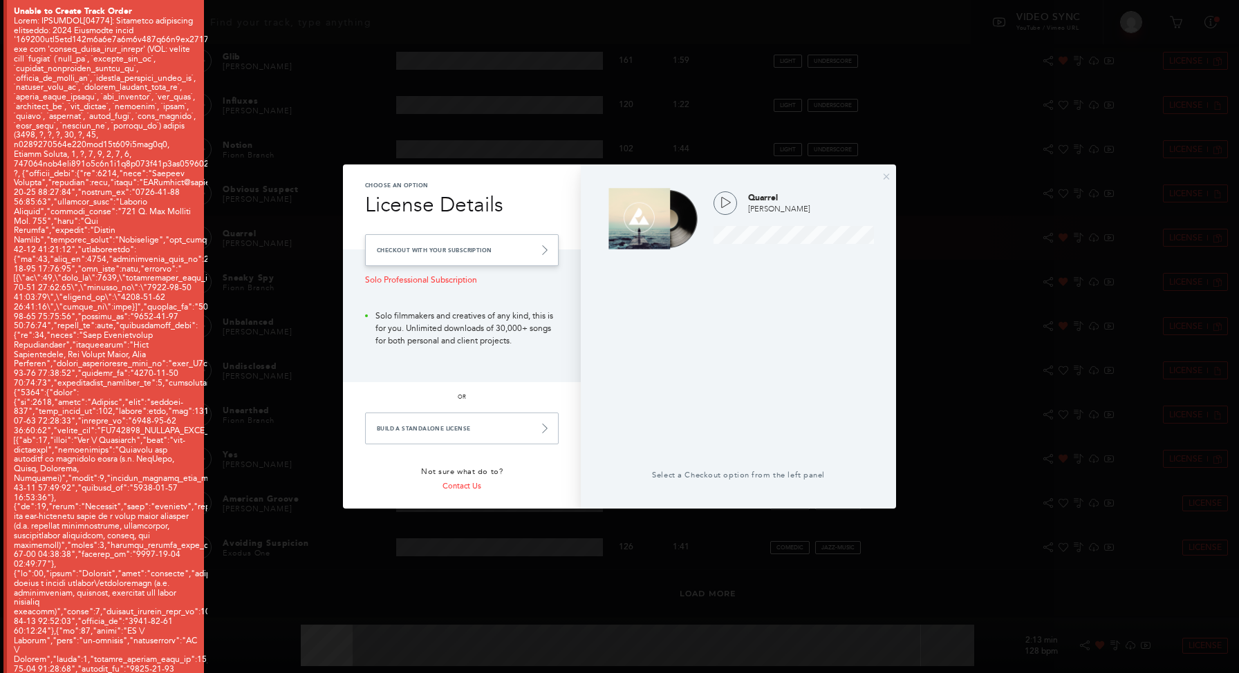
click at [482, 246] on link "Checkout with your Subscription" at bounding box center [462, 250] width 194 height 32
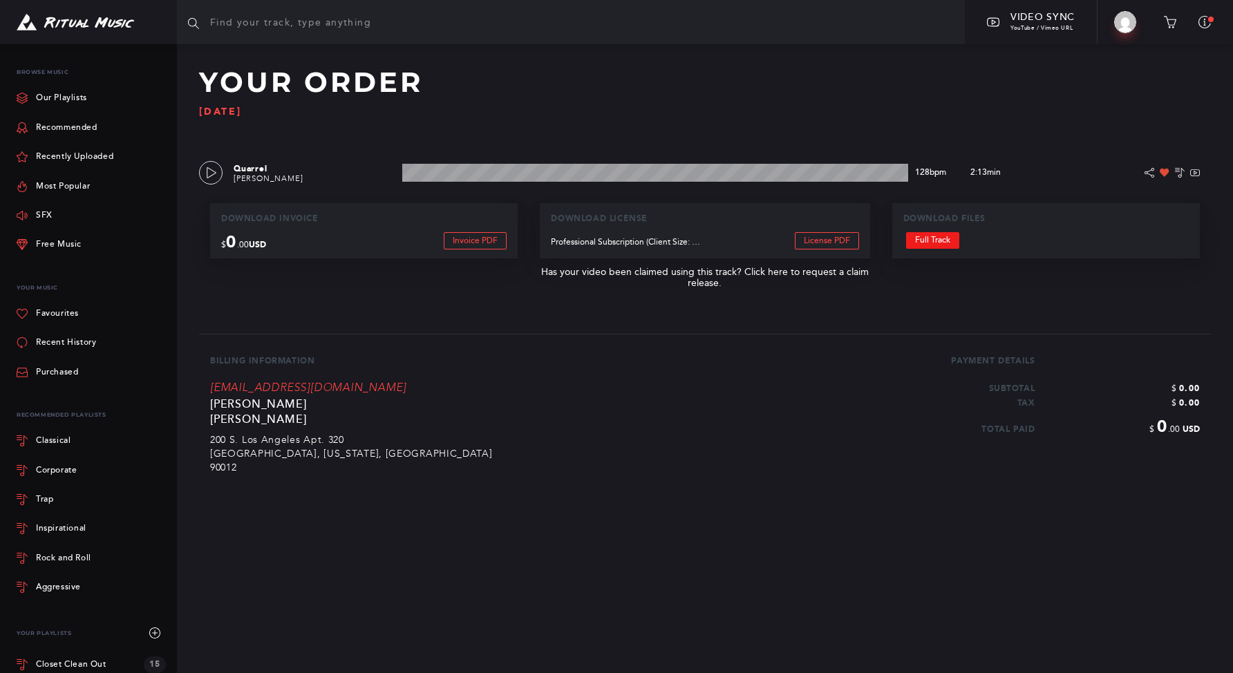
click at [932, 239] on link "Full Track" at bounding box center [932, 240] width 53 height 17
